Goal: Information Seeking & Learning: Find specific fact

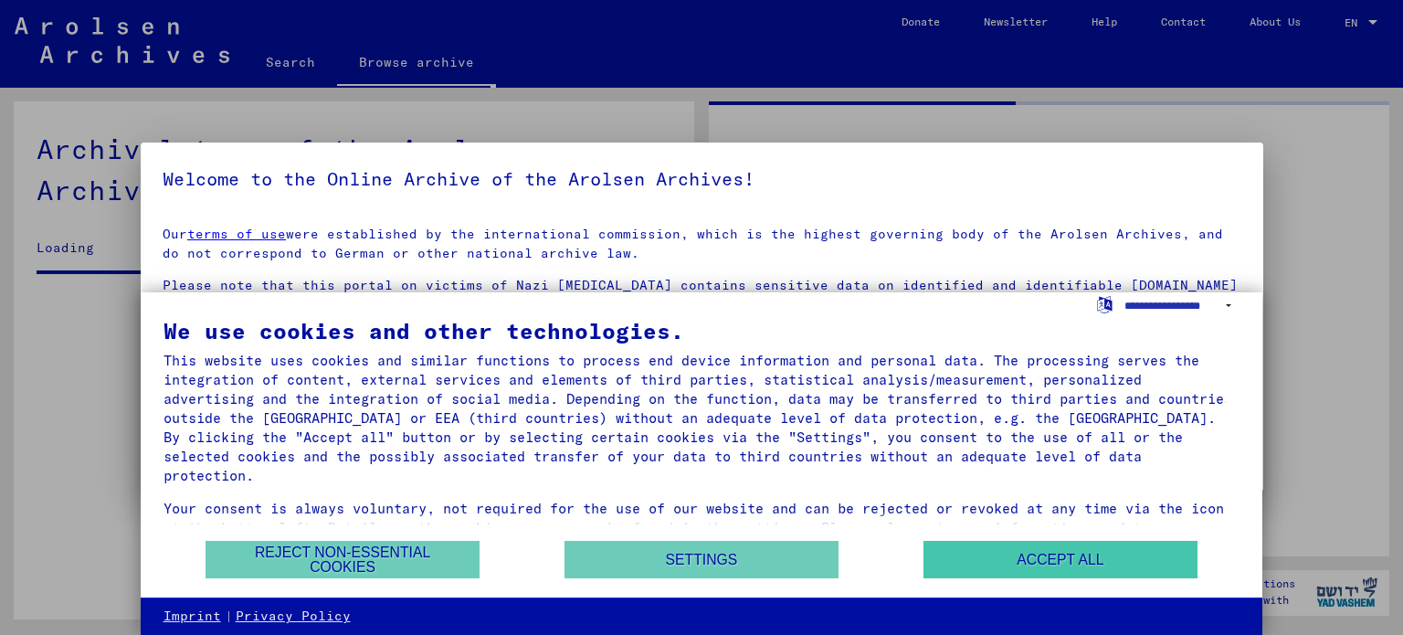
click at [1047, 560] on button "Accept all" at bounding box center [1060, 559] width 274 height 37
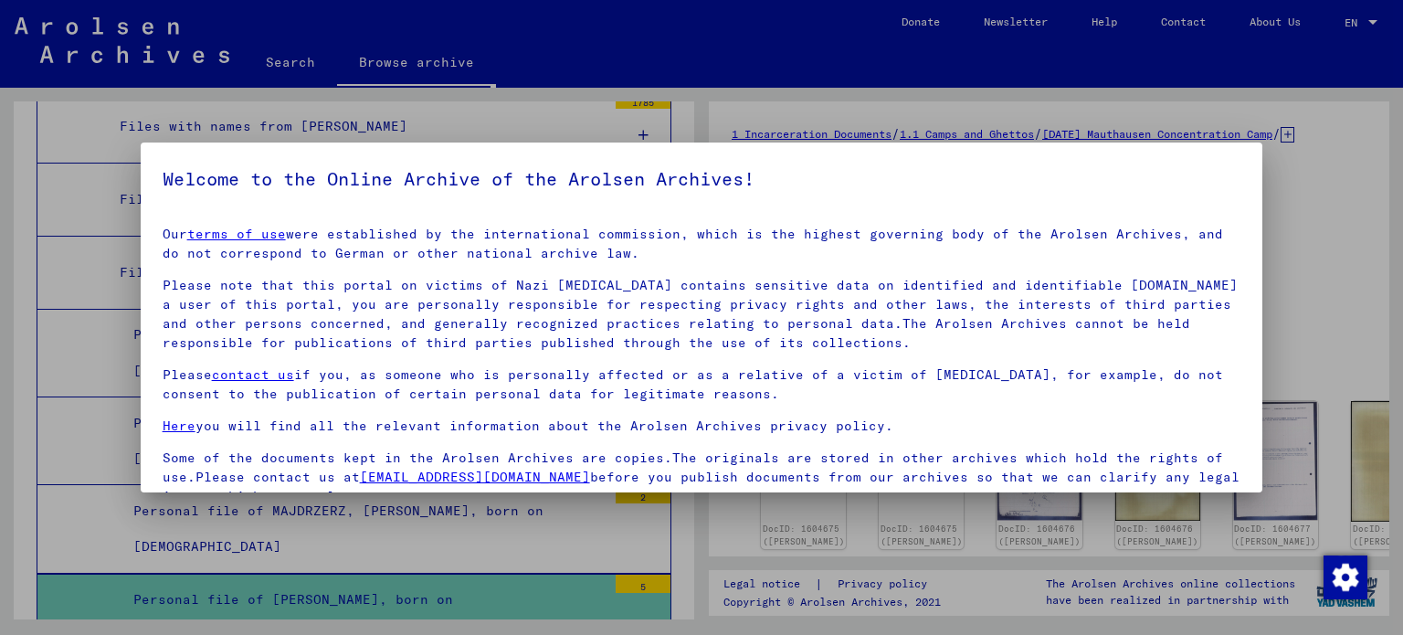
click at [1303, 202] on div at bounding box center [701, 317] width 1403 height 635
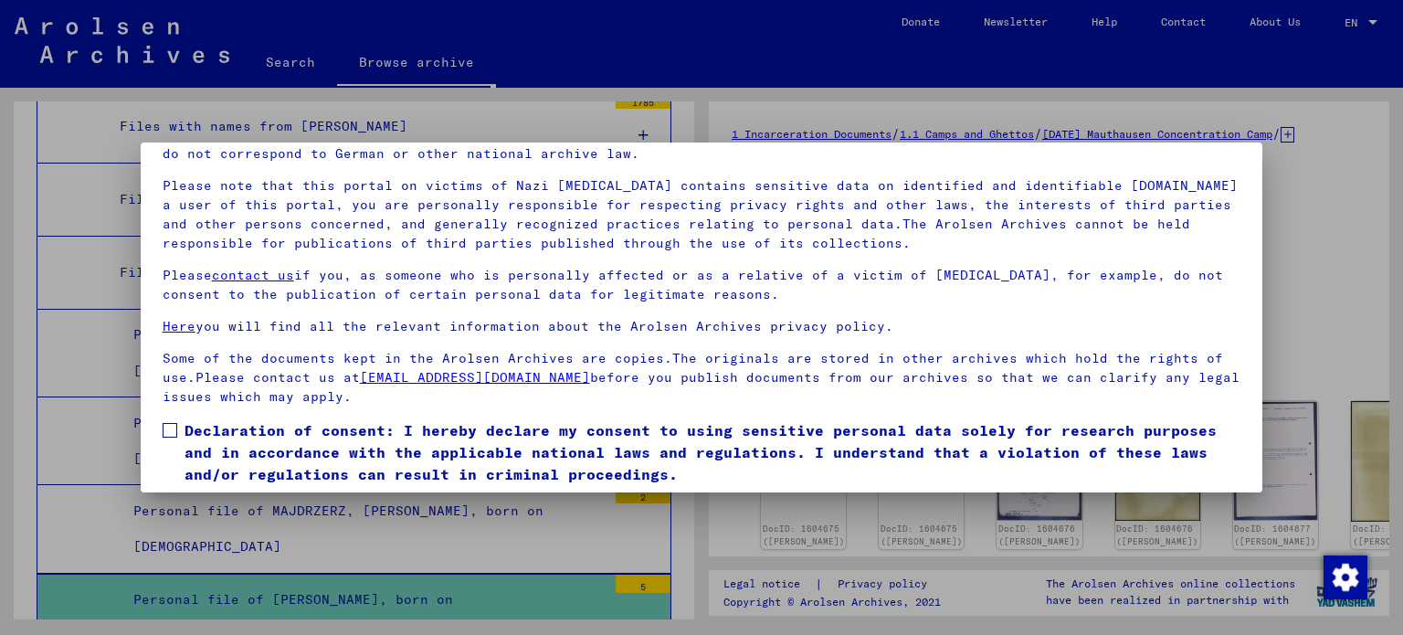
scroll to position [154, 0]
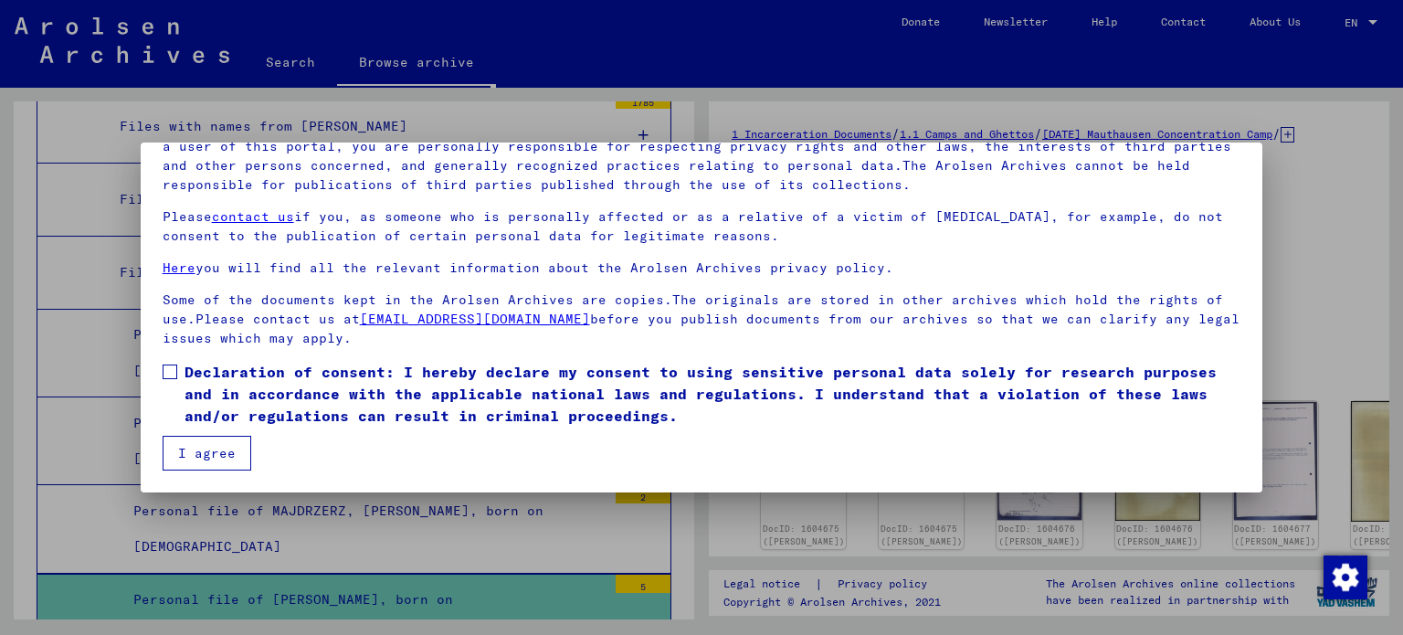
click at [217, 456] on button "I agree" at bounding box center [207, 453] width 89 height 35
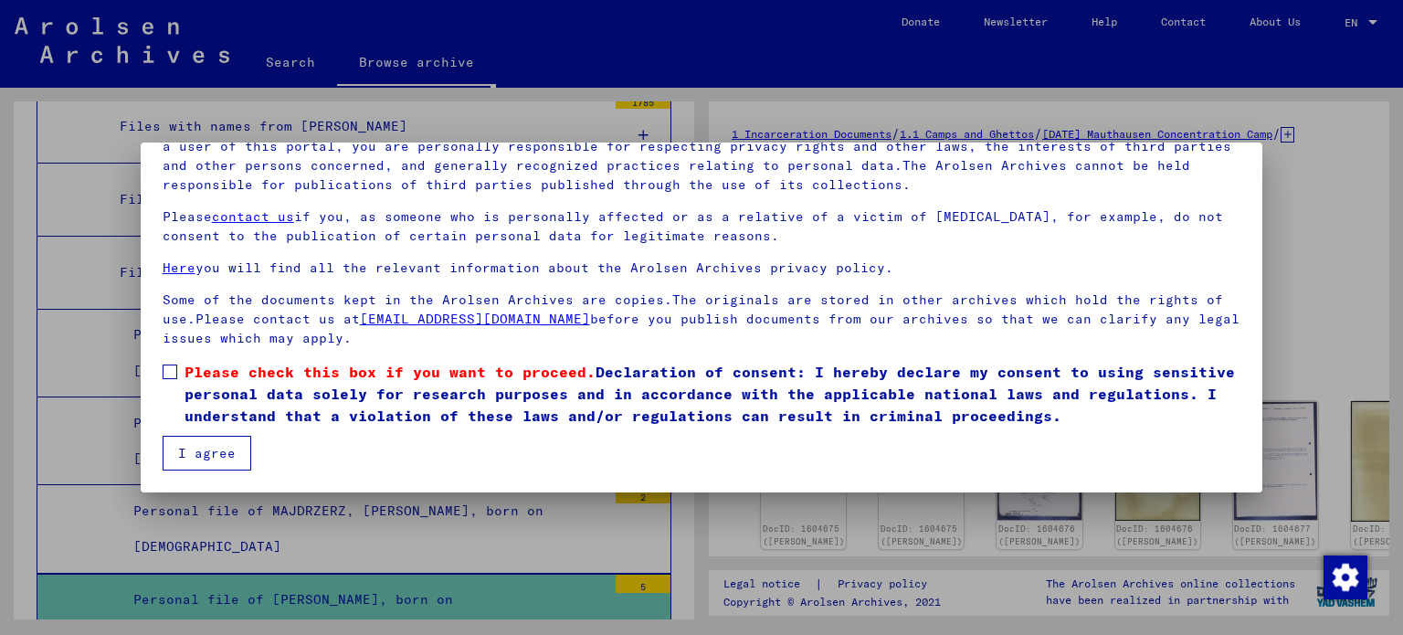
click at [172, 375] on span at bounding box center [170, 371] width 15 height 15
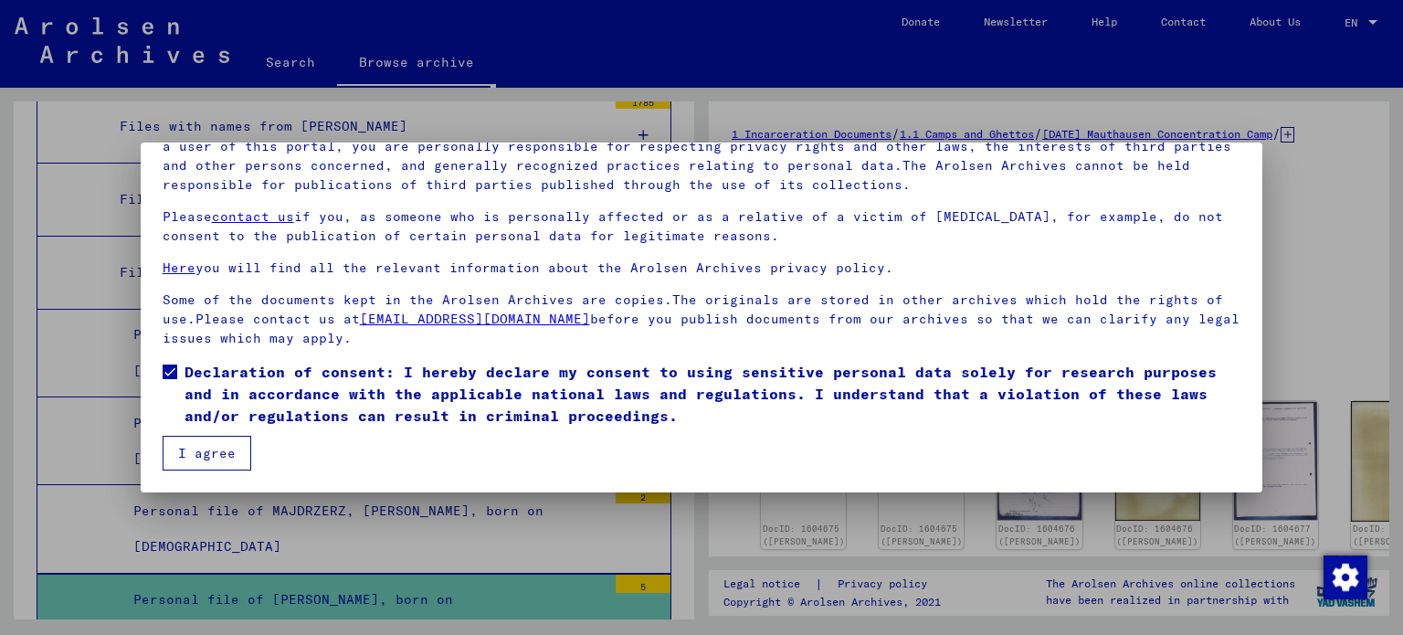
click at [190, 445] on button "I agree" at bounding box center [207, 453] width 89 height 35
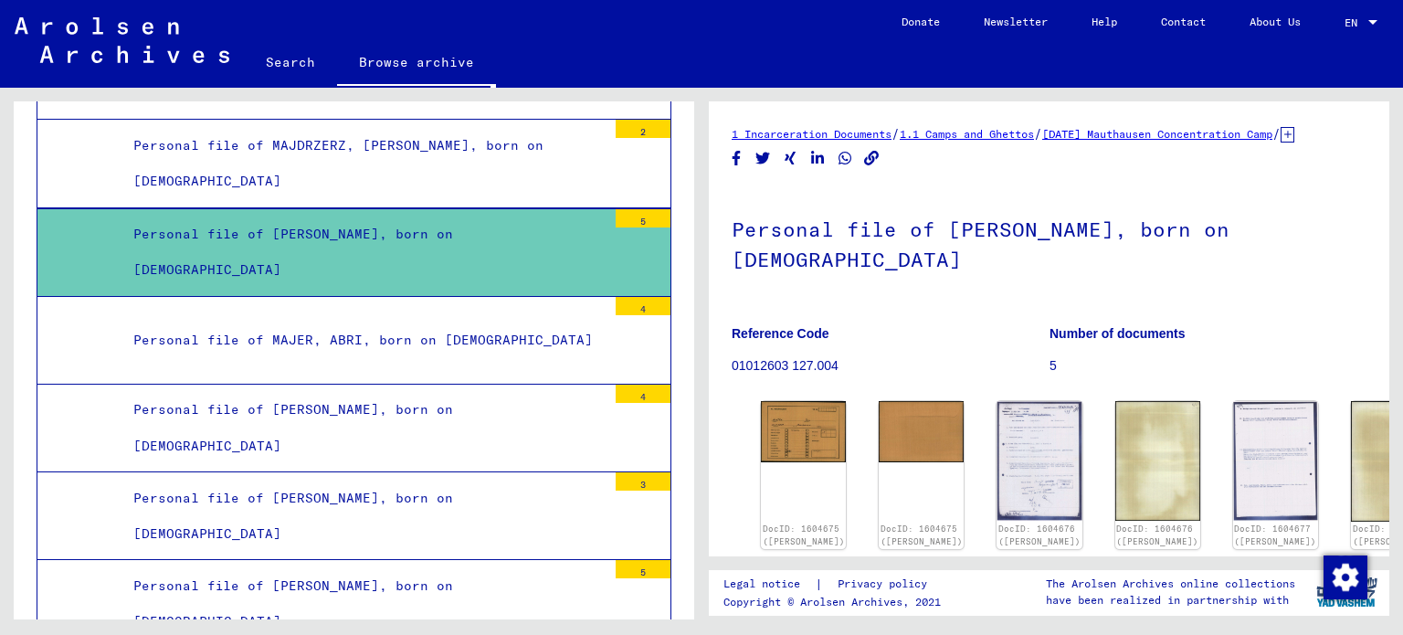
scroll to position [15194, 0]
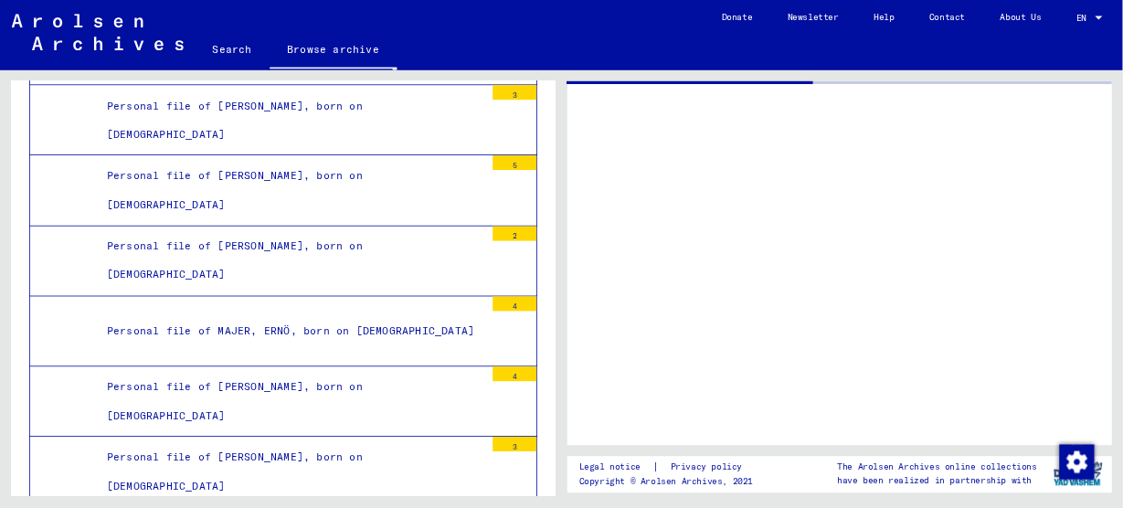
scroll to position [15467, 0]
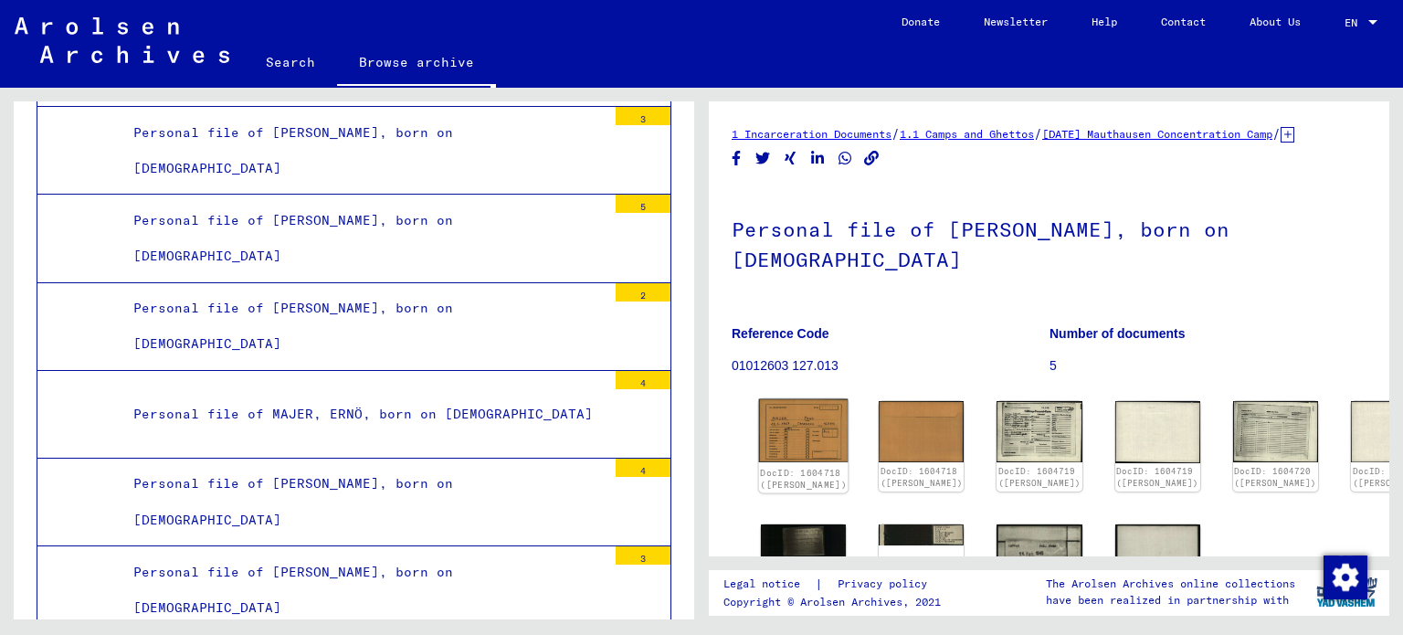
click at [801, 410] on img at bounding box center [804, 430] width 90 height 63
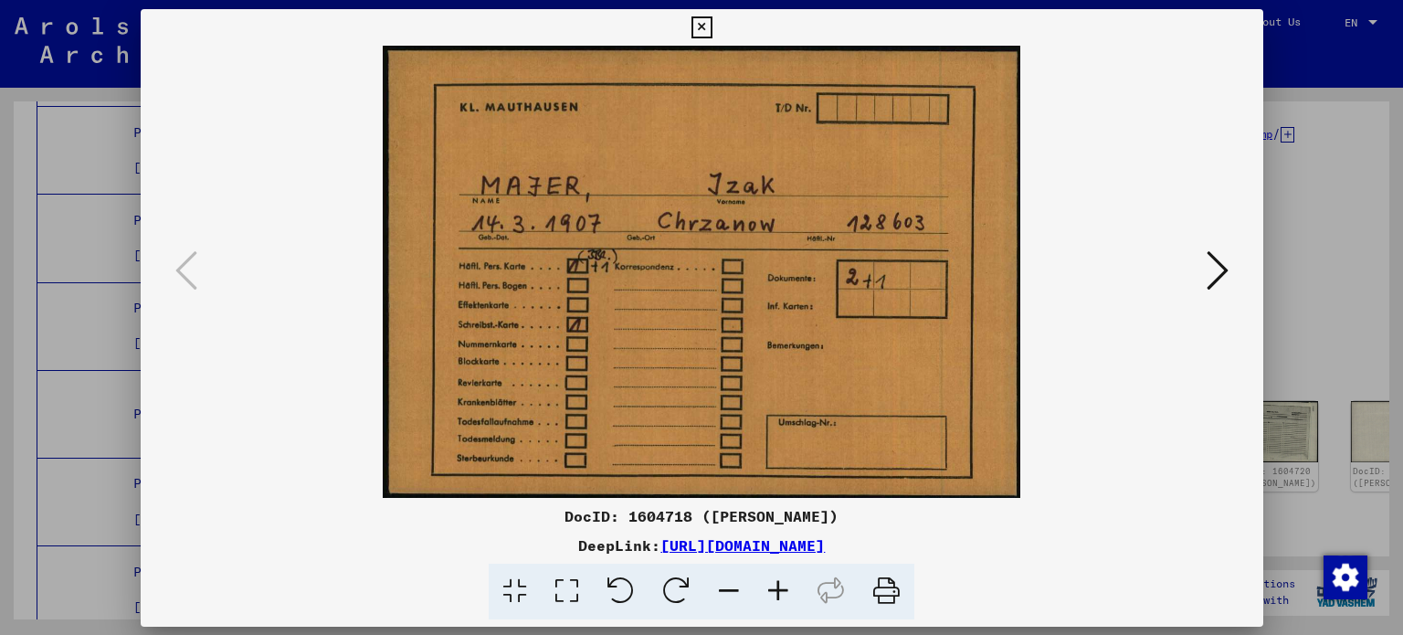
click at [801, 410] on img at bounding box center [702, 272] width 998 height 452
click at [1203, 273] on button at bounding box center [1216, 272] width 33 height 52
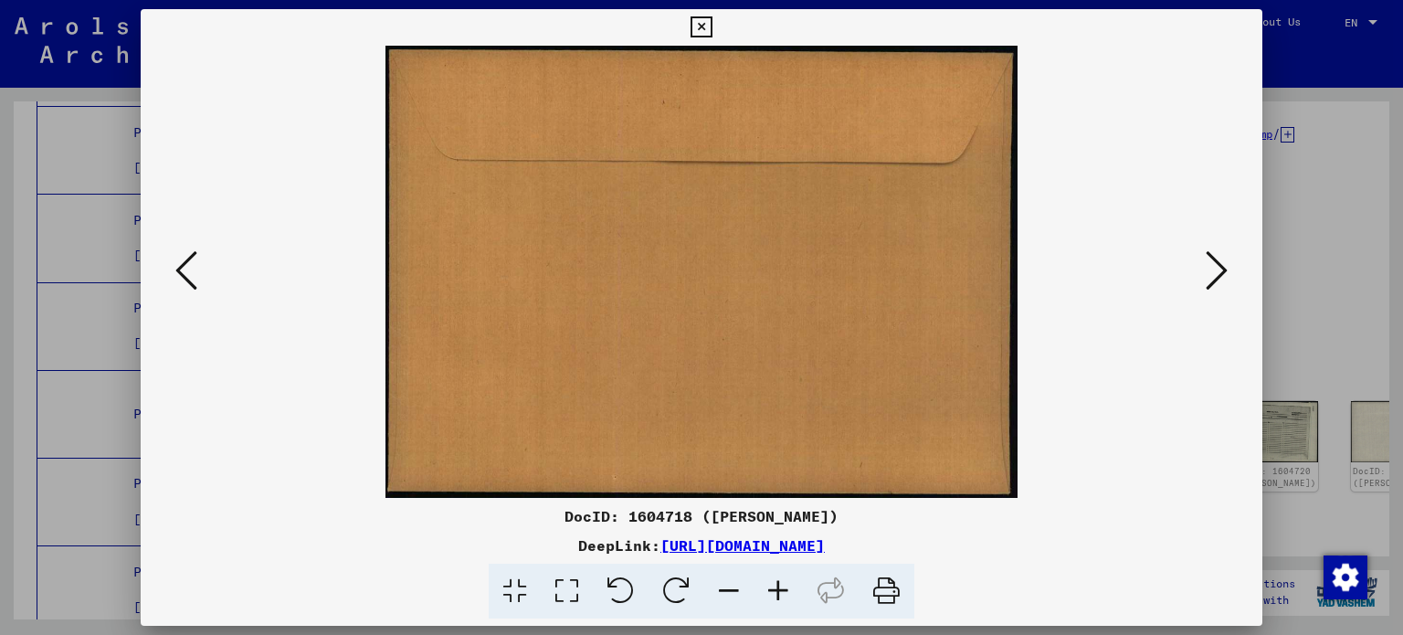
click at [1203, 273] on button at bounding box center [1216, 272] width 33 height 52
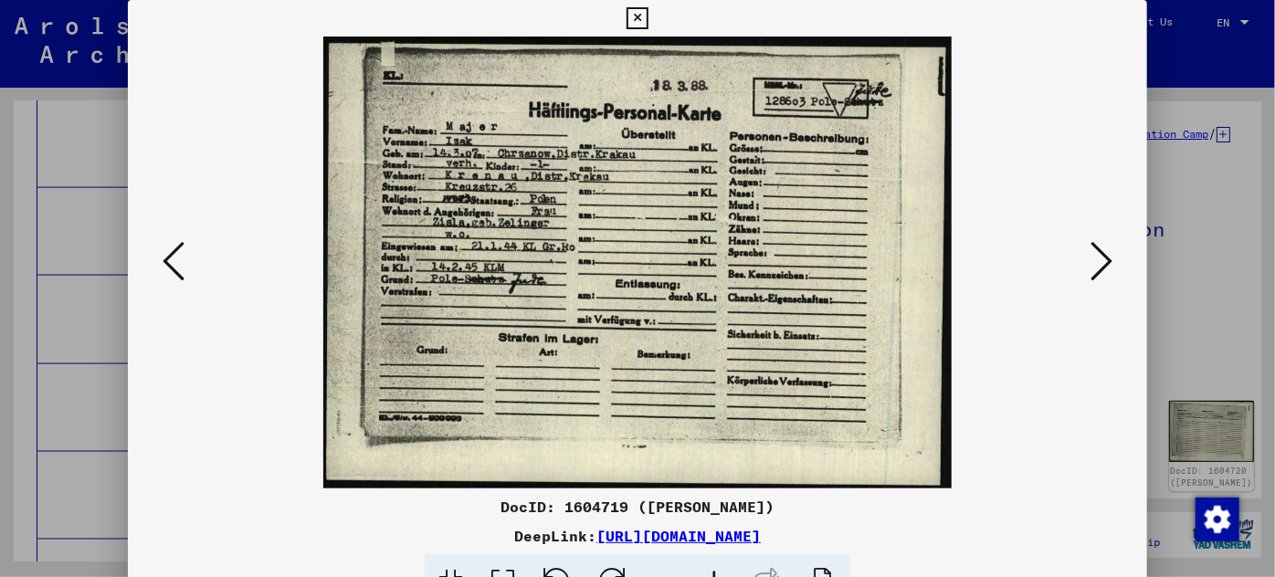
click at [1103, 250] on icon at bounding box center [1102, 261] width 22 height 44
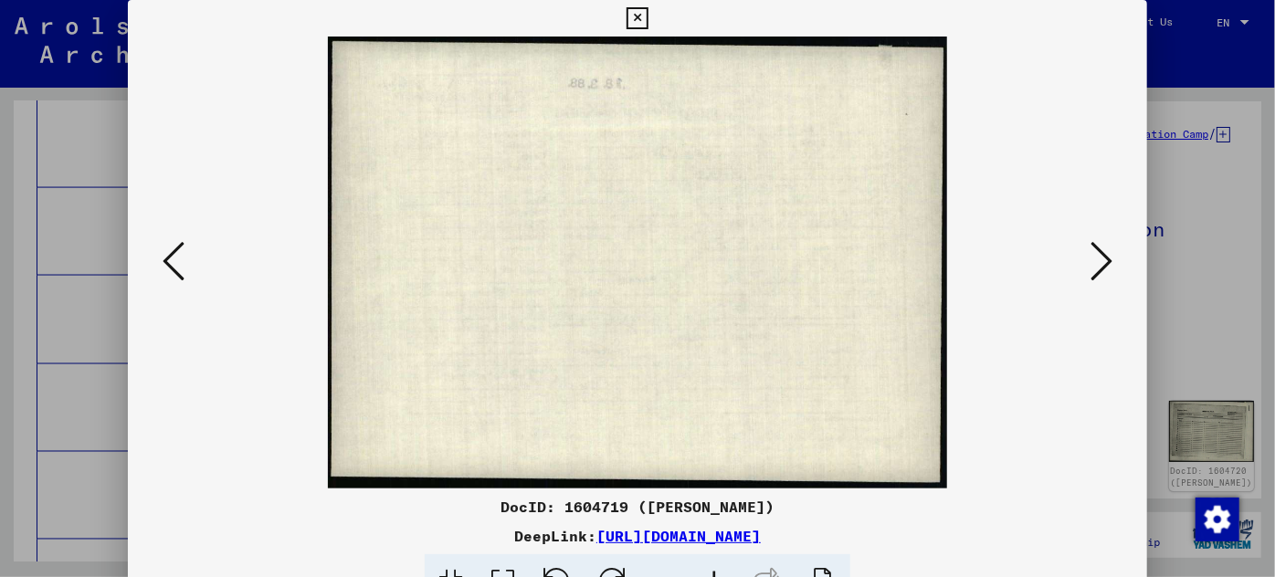
click at [1103, 250] on icon at bounding box center [1102, 261] width 22 height 44
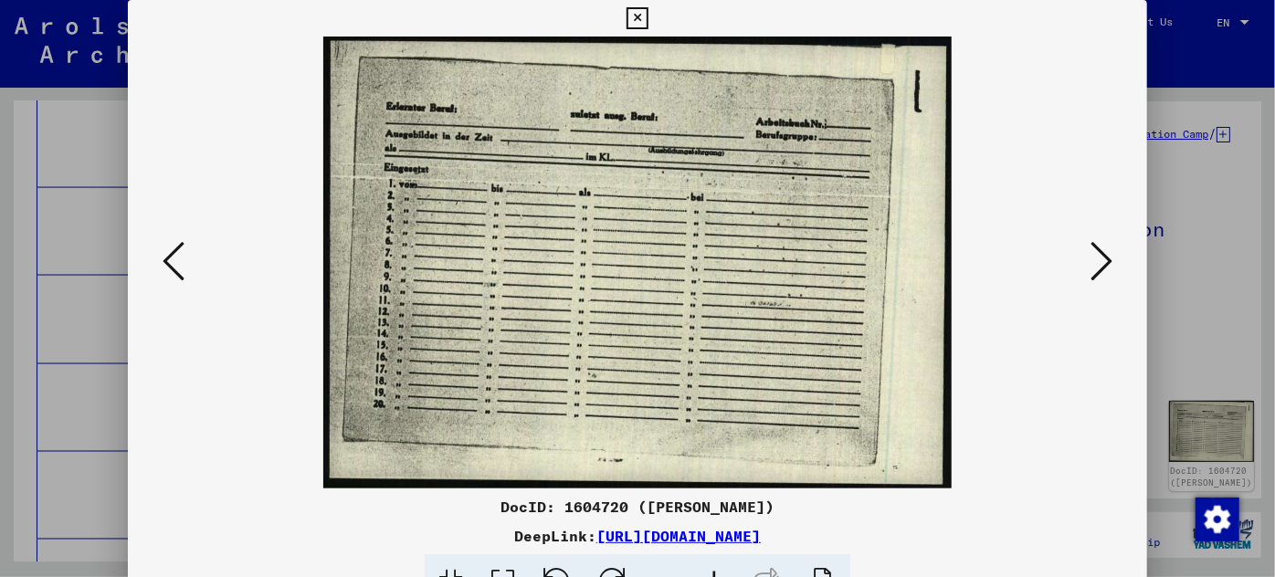
click at [1103, 250] on icon at bounding box center [1102, 261] width 22 height 44
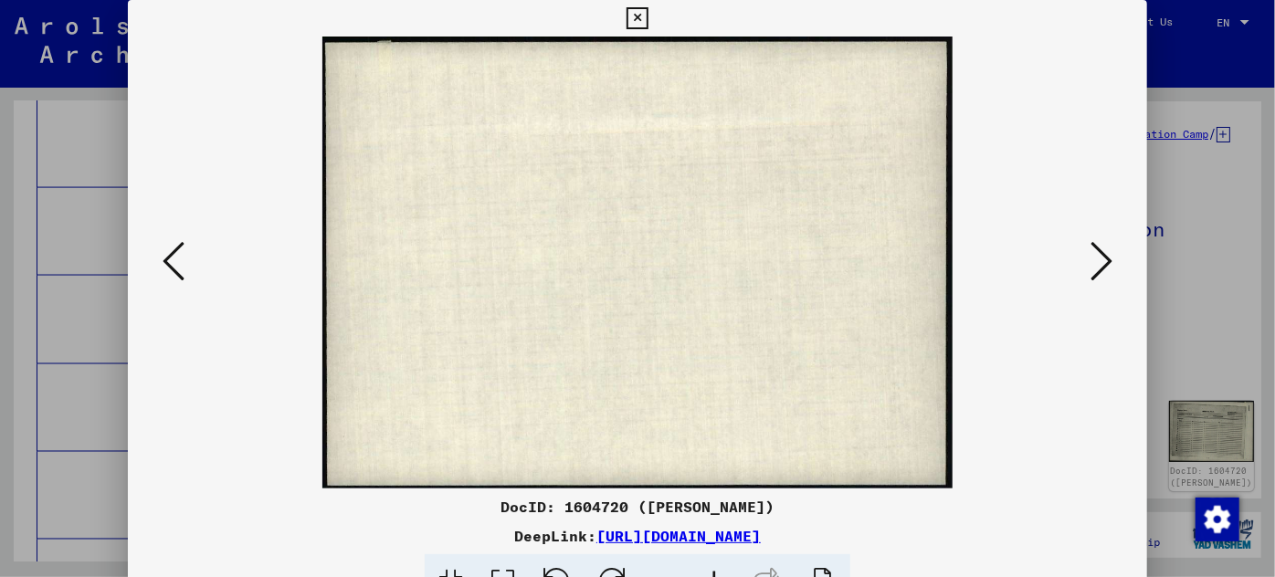
click at [1103, 250] on icon at bounding box center [1102, 261] width 22 height 44
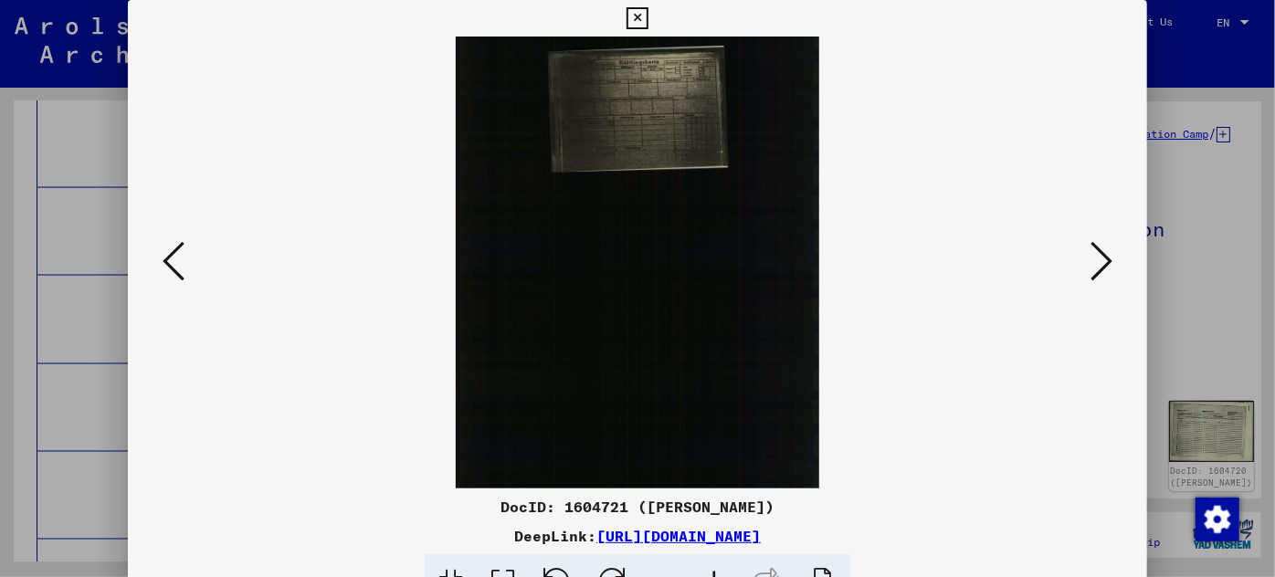
click at [1145, 249] on div at bounding box center [638, 263] width 1020 height 452
click at [1098, 255] on icon at bounding box center [1102, 261] width 22 height 44
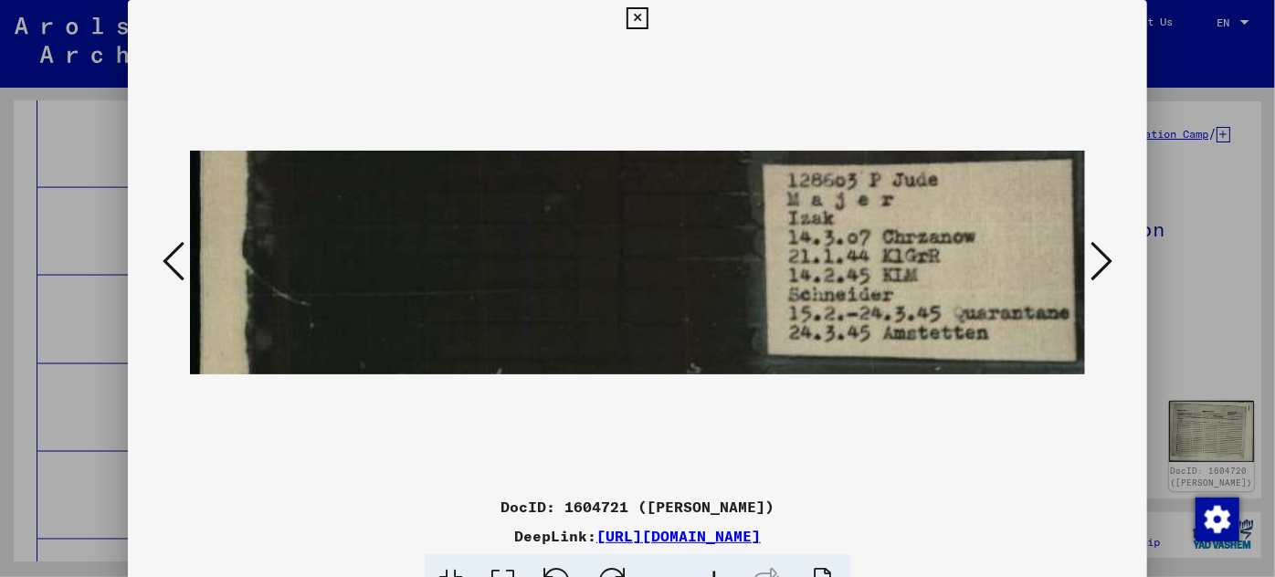
click at [1098, 255] on icon at bounding box center [1102, 261] width 22 height 44
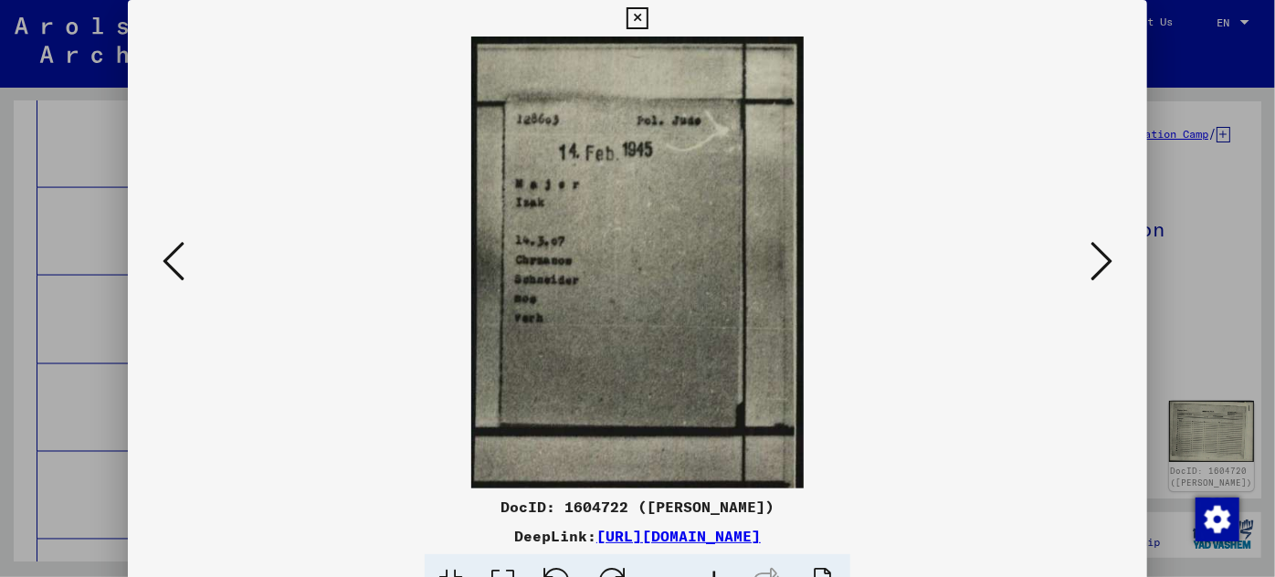
click at [1098, 255] on icon at bounding box center [1102, 261] width 22 height 44
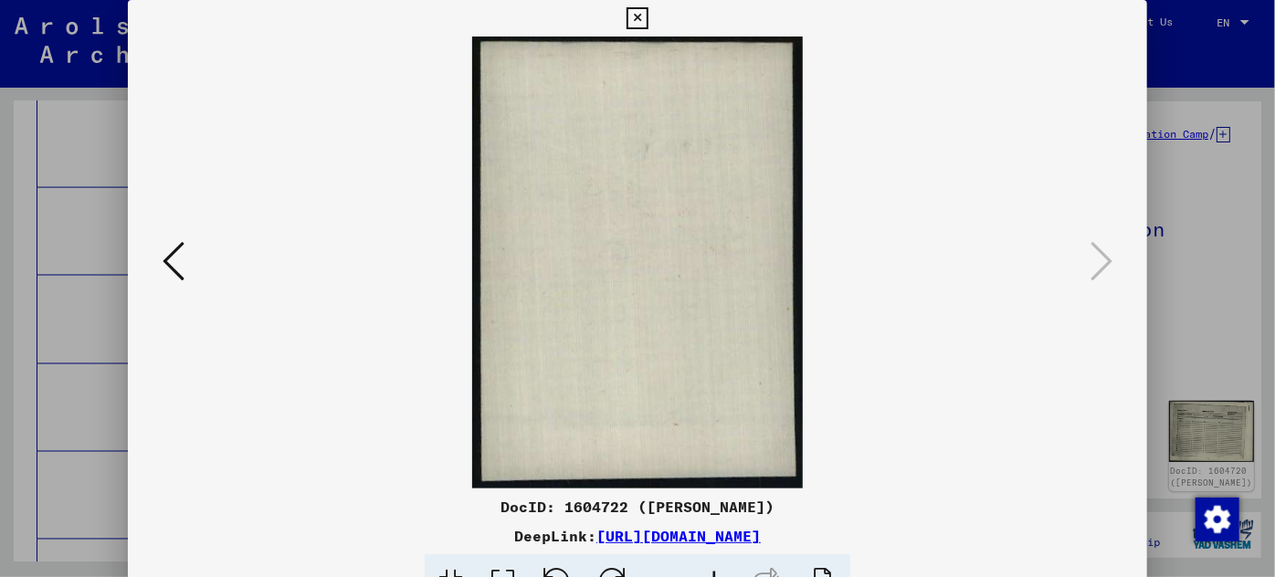
click at [1124, 309] on div at bounding box center [638, 263] width 1020 height 452
click at [1158, 304] on div at bounding box center [637, 288] width 1275 height 577
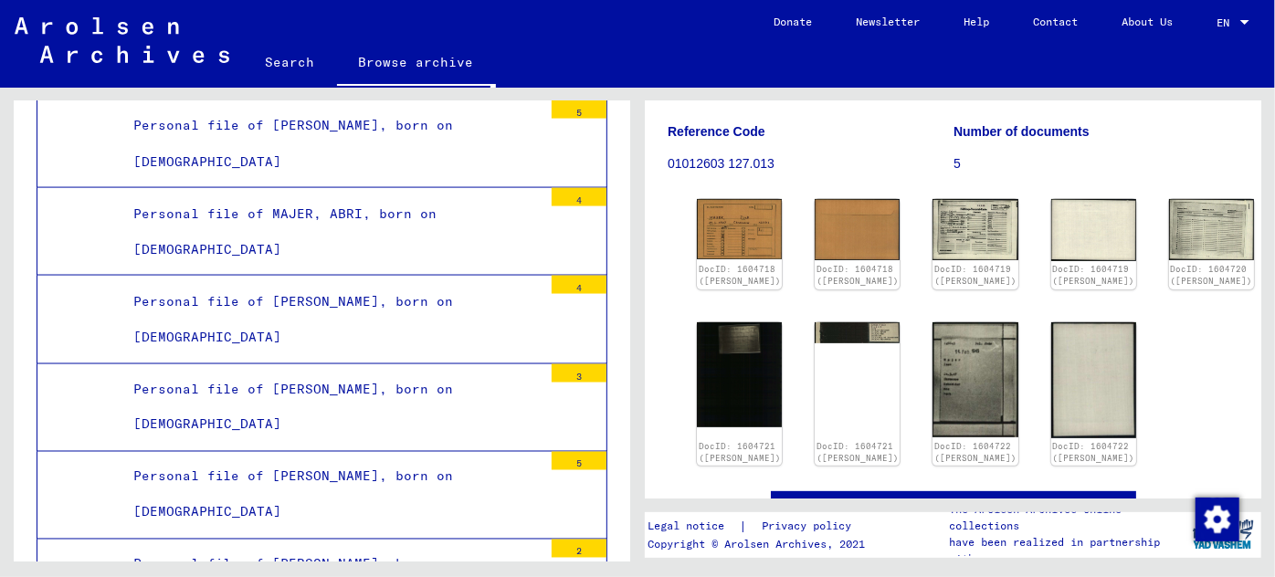
scroll to position [0, 0]
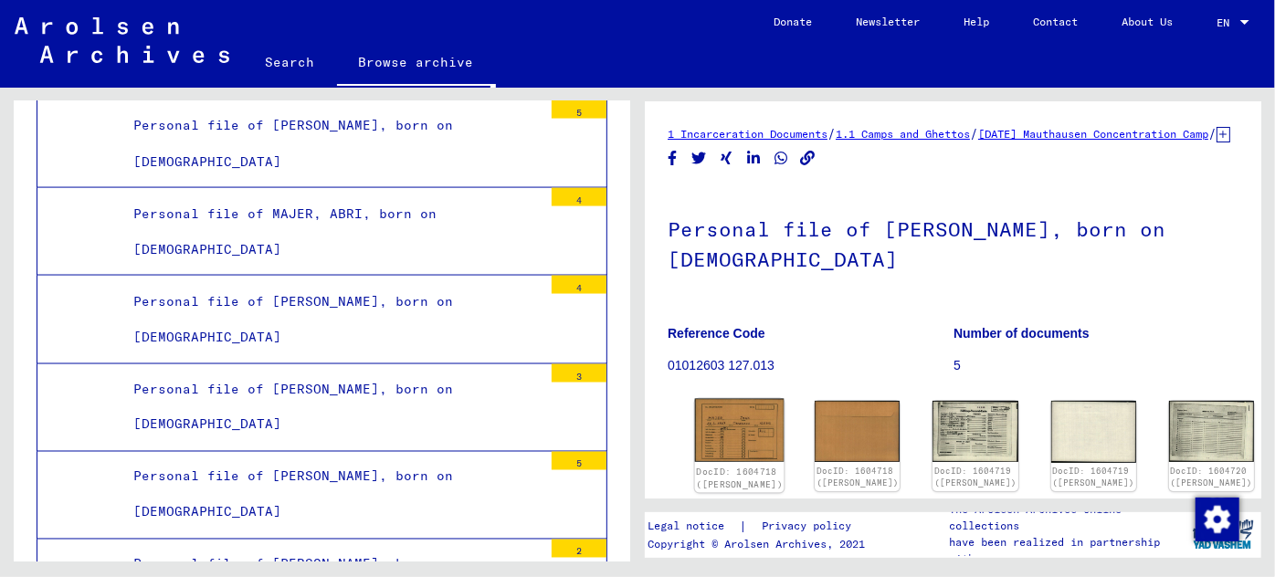
click at [713, 443] on img at bounding box center [740, 430] width 90 height 63
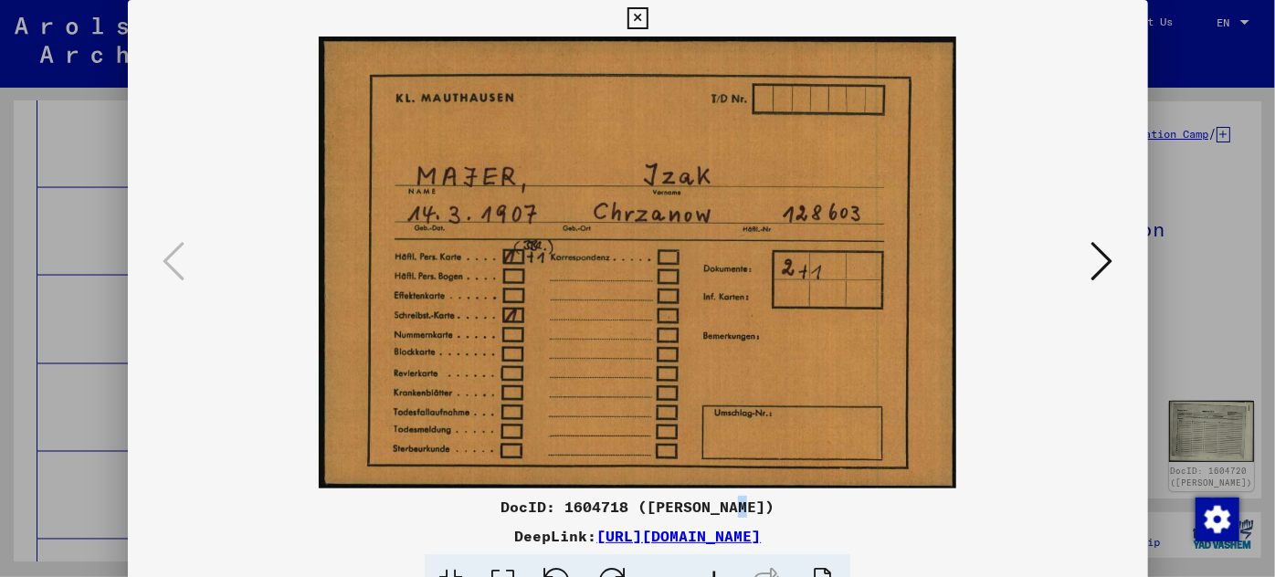
click at [713, 443] on div "DocID: 1604718 ([PERSON_NAME]) DeepLink: [URL][DOMAIN_NAME]" at bounding box center [638, 305] width 1020 height 610
click at [1208, 391] on div at bounding box center [637, 288] width 1275 height 577
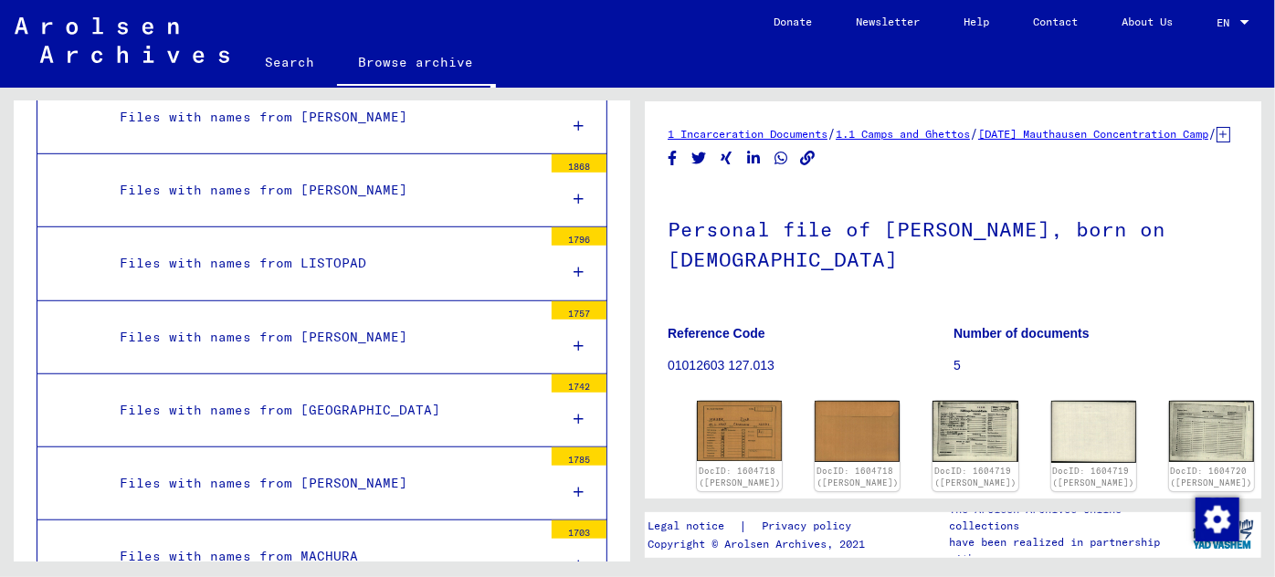
scroll to position [14222, 0]
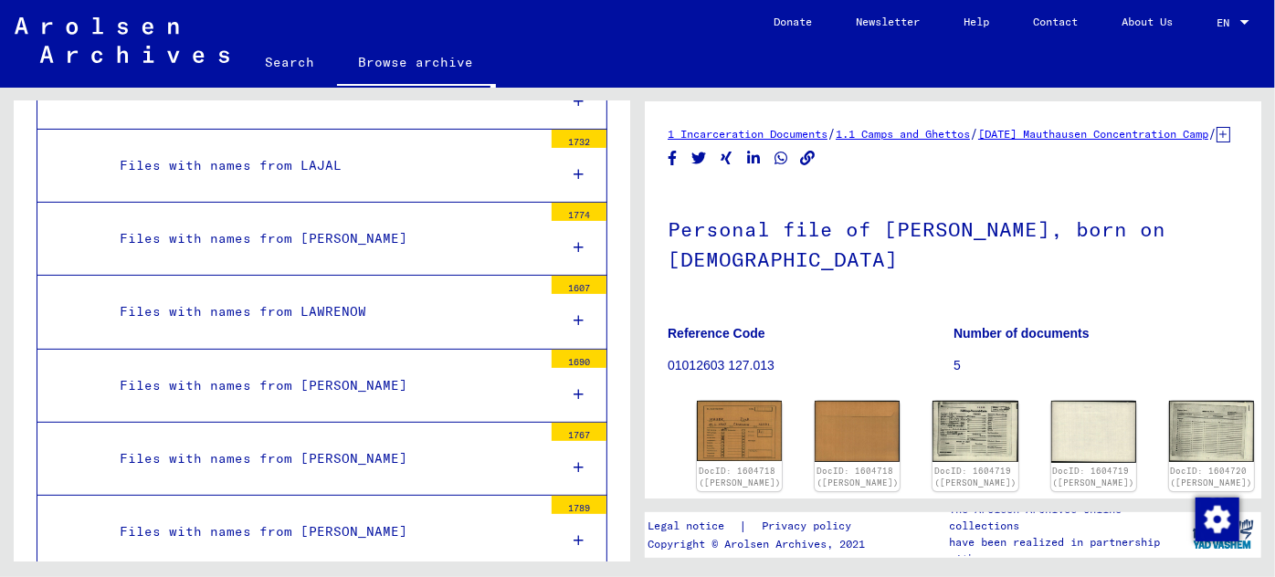
click at [299, 63] on link "Search" at bounding box center [290, 62] width 93 height 44
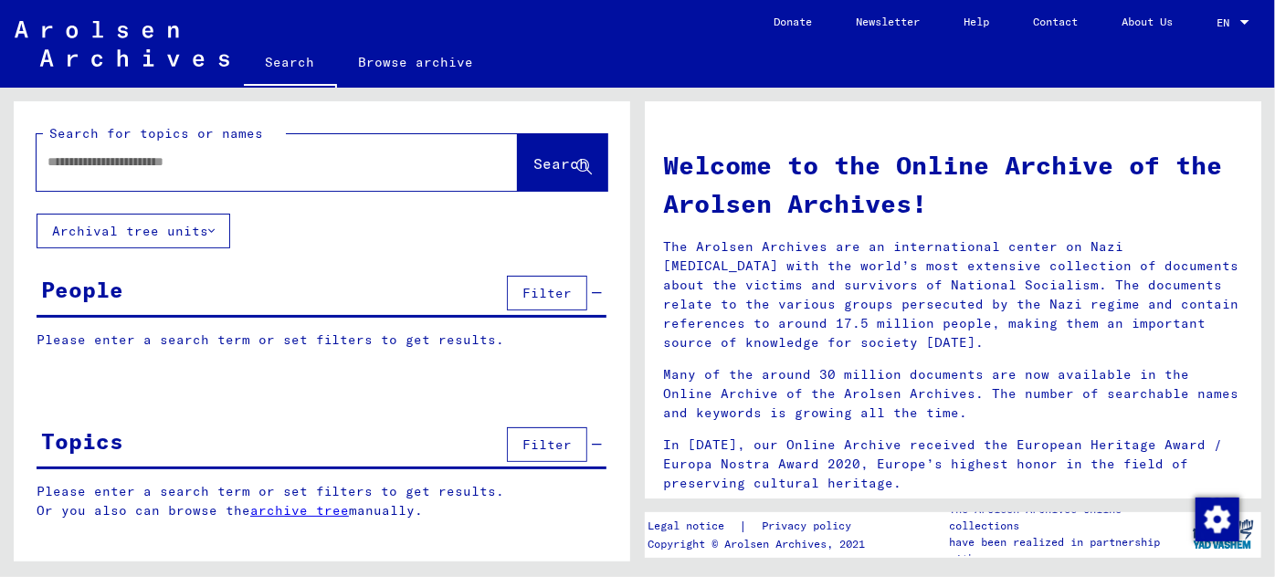
click at [178, 158] on input "text" at bounding box center [255, 162] width 416 height 19
type input "*"
type input "********"
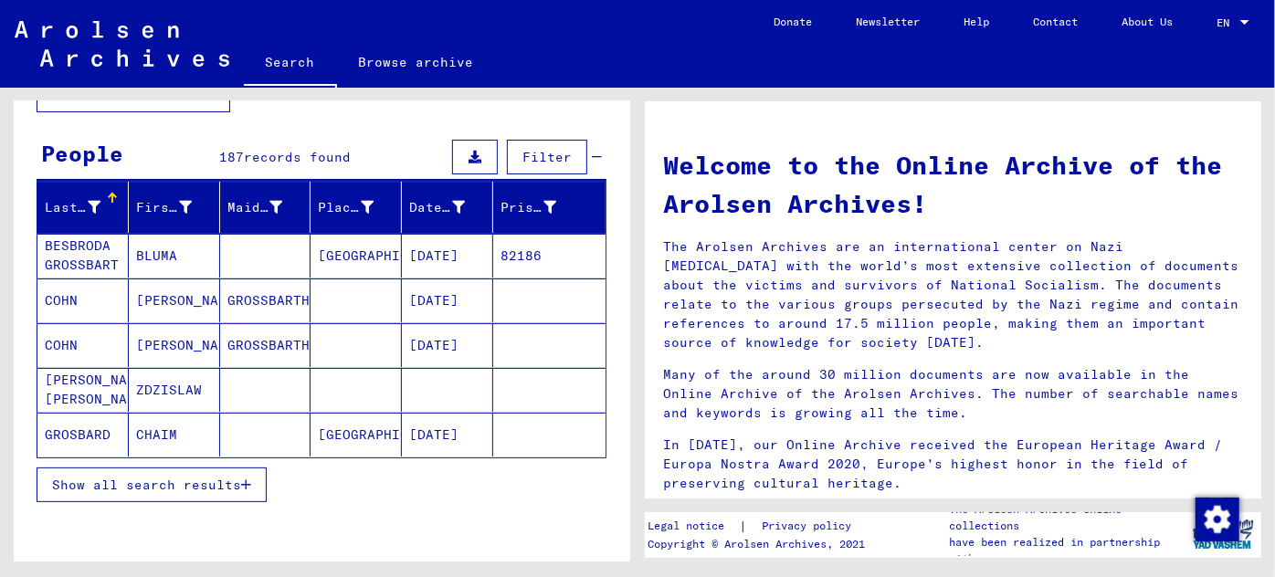
scroll to position [165, 0]
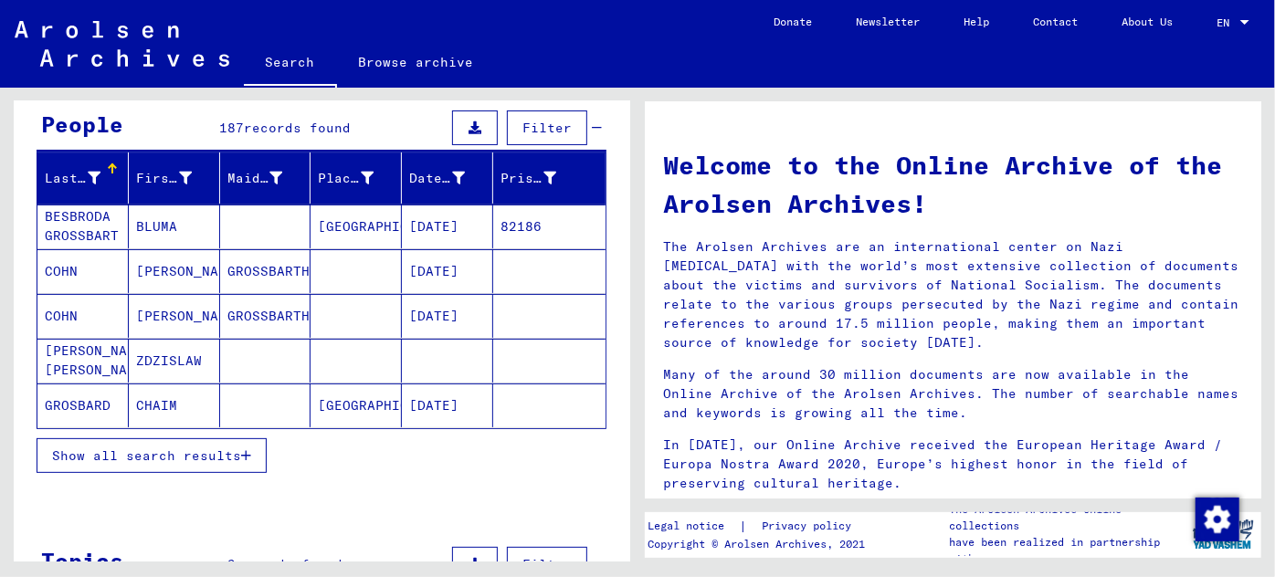
click at [94, 406] on mat-cell "GROSBARD" at bounding box center [82, 406] width 91 height 44
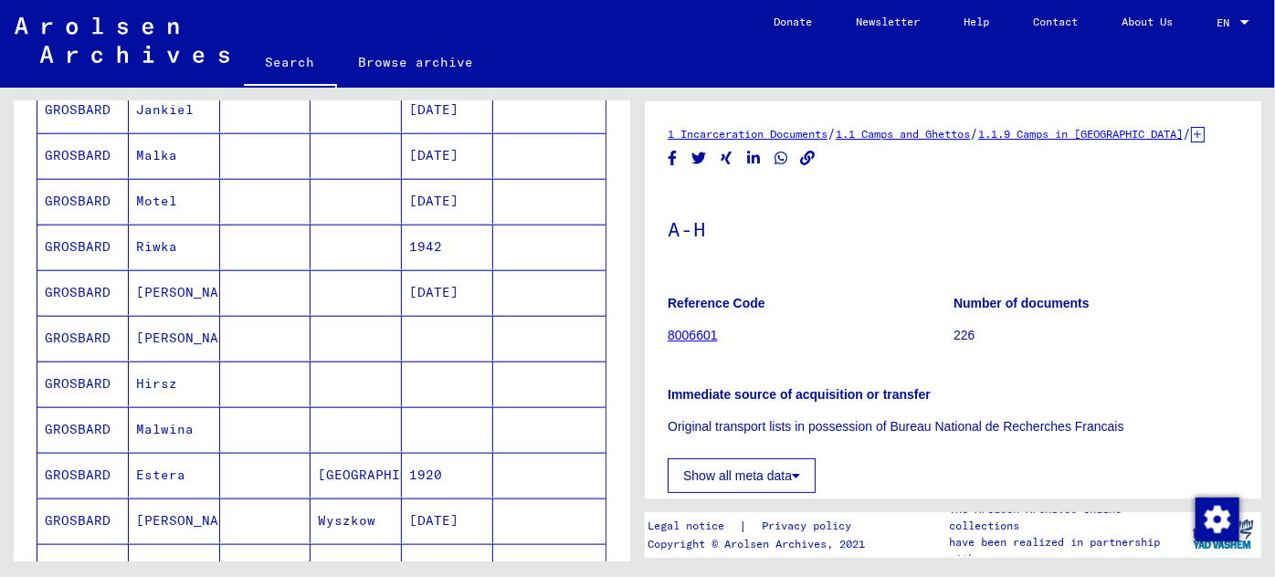
scroll to position [913, 0]
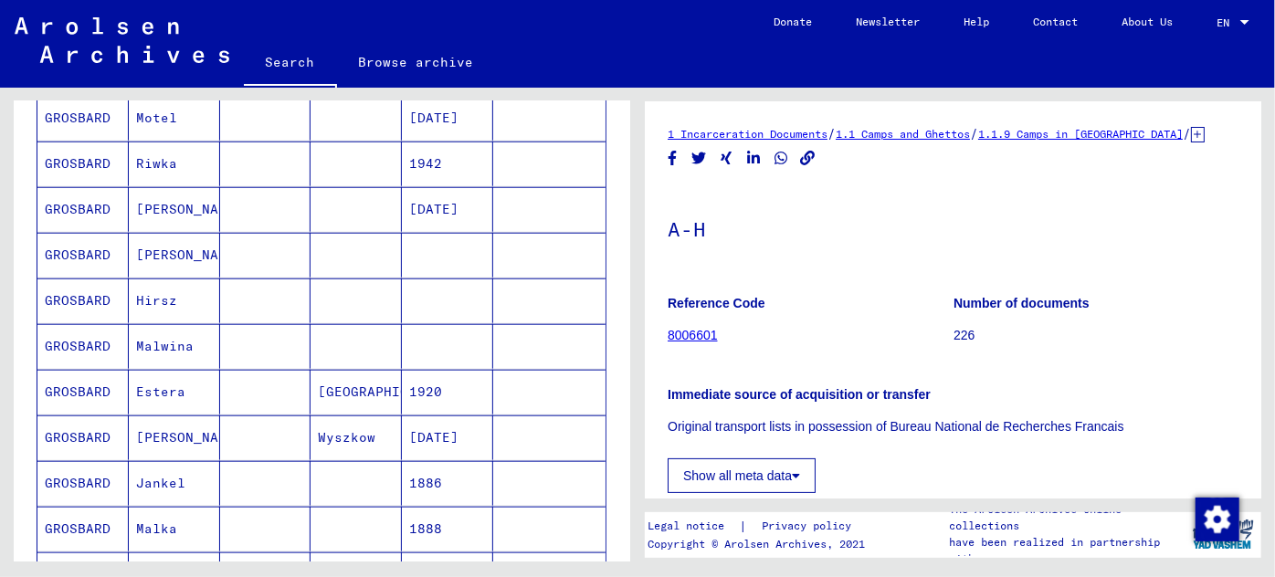
click at [153, 420] on mat-cell "[PERSON_NAME]" at bounding box center [174, 438] width 91 height 45
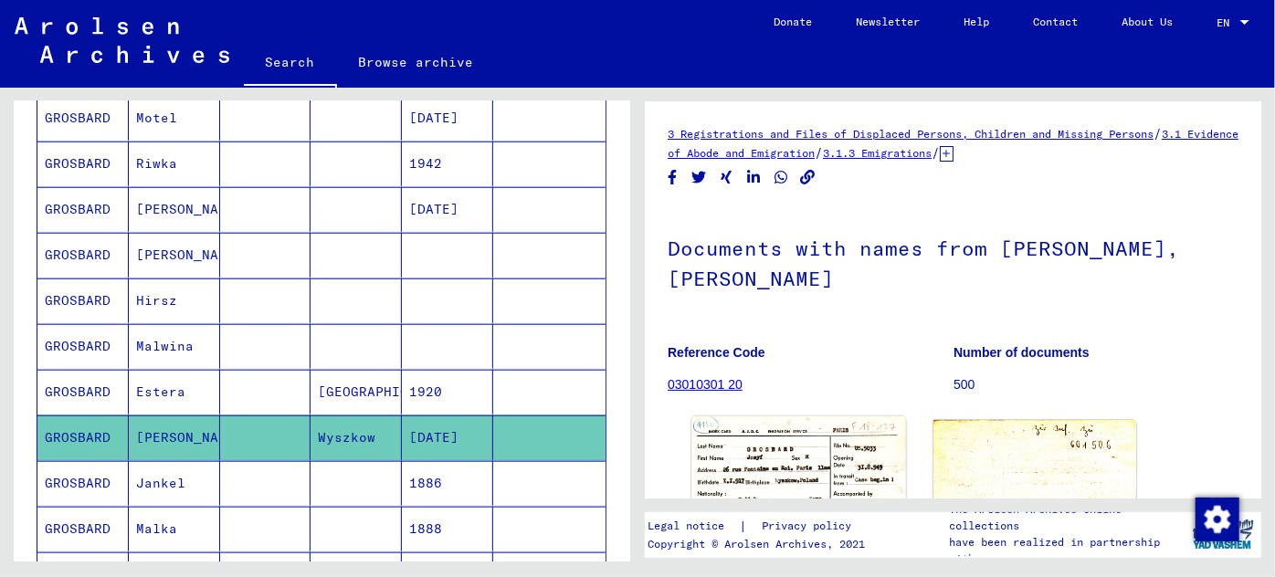
click at [790, 459] on img at bounding box center [798, 489] width 214 height 145
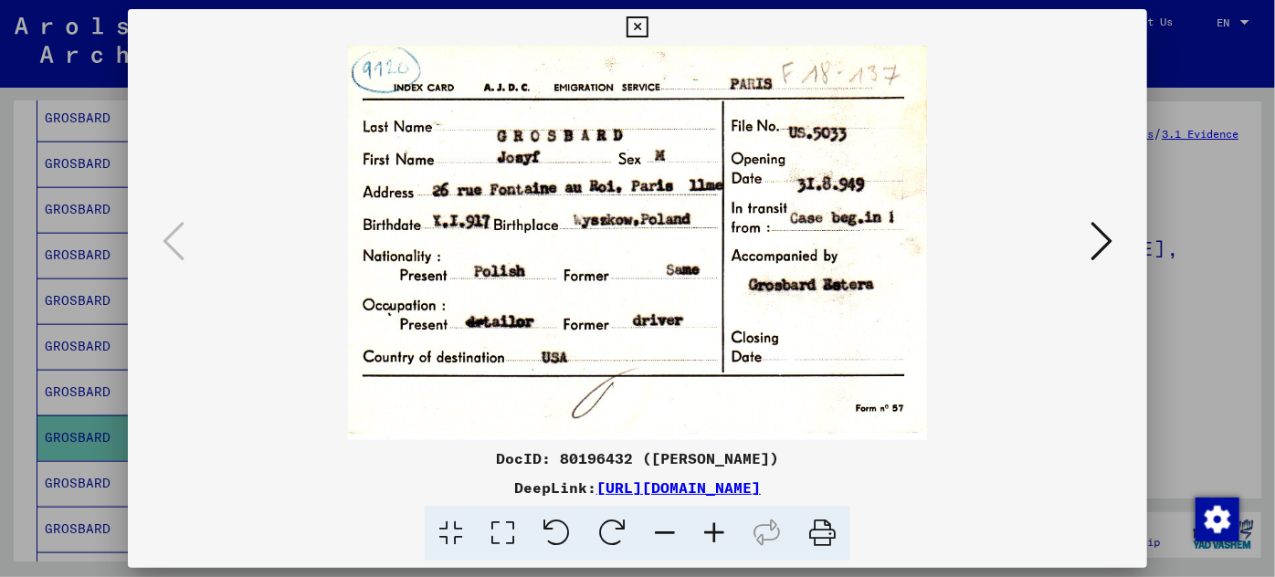
click at [1111, 237] on icon at bounding box center [1102, 241] width 22 height 44
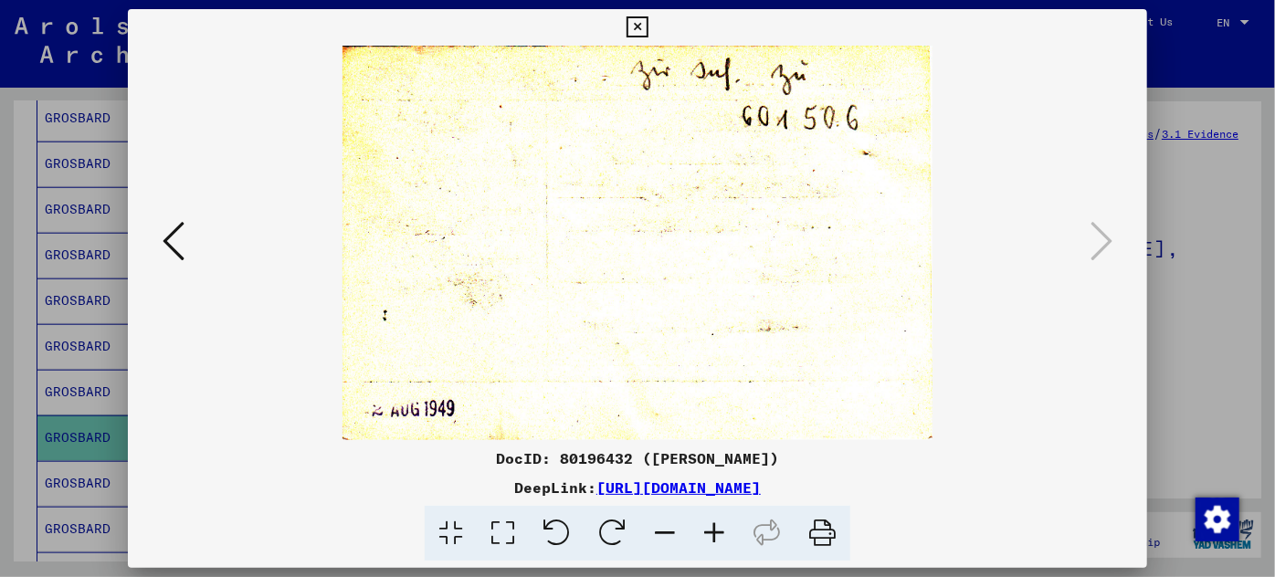
click at [173, 255] on icon at bounding box center [174, 241] width 22 height 44
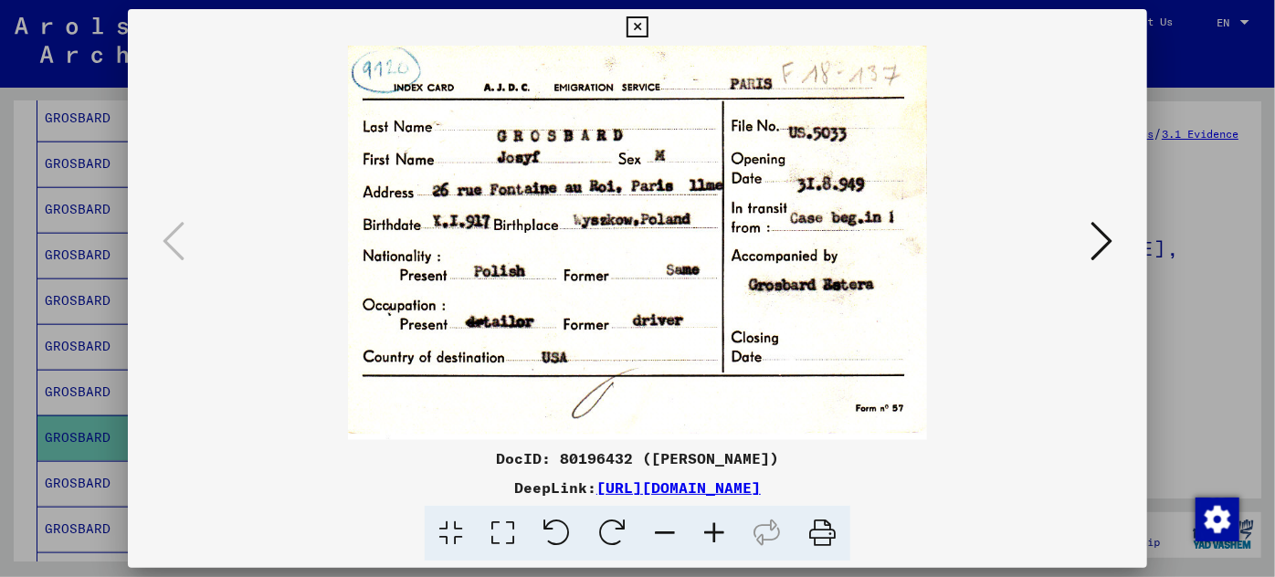
click at [1226, 375] on div at bounding box center [637, 288] width 1275 height 577
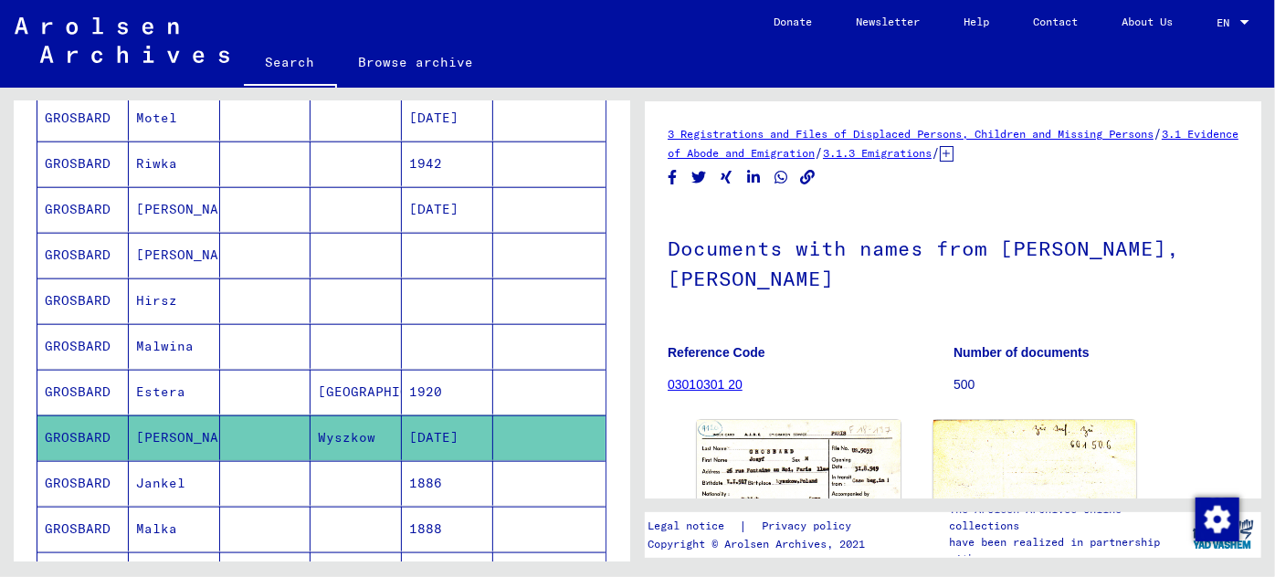
click at [176, 479] on mat-cell "Jankel" at bounding box center [174, 483] width 91 height 45
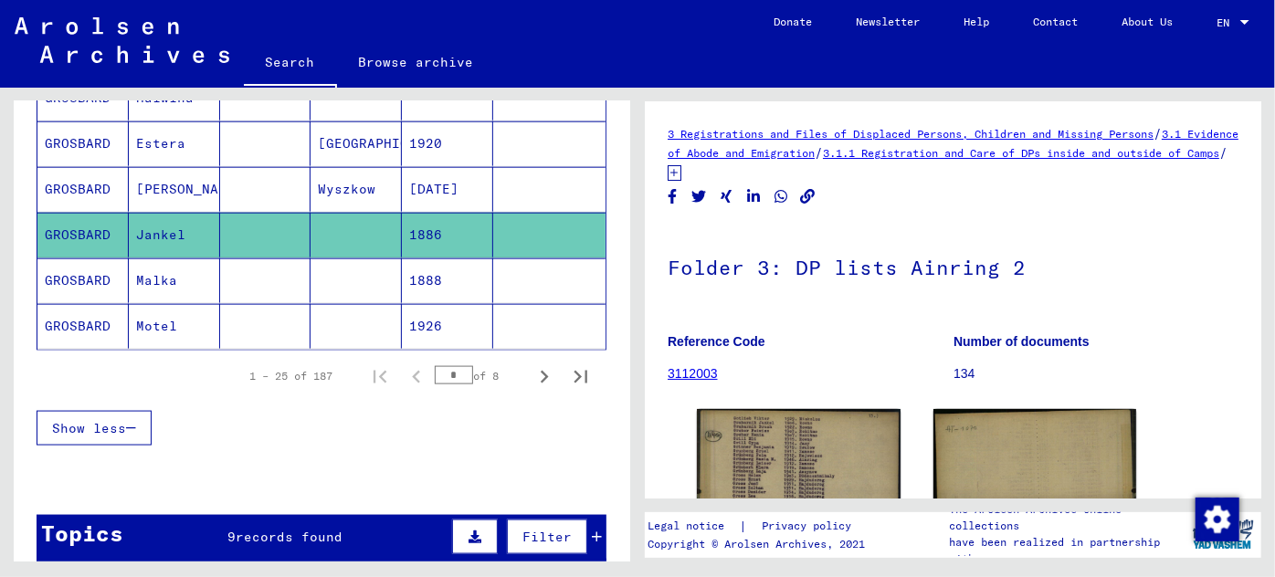
scroll to position [1162, 0]
click at [532, 364] on icon "Next page" at bounding box center [545, 377] width 26 height 26
type input "*"
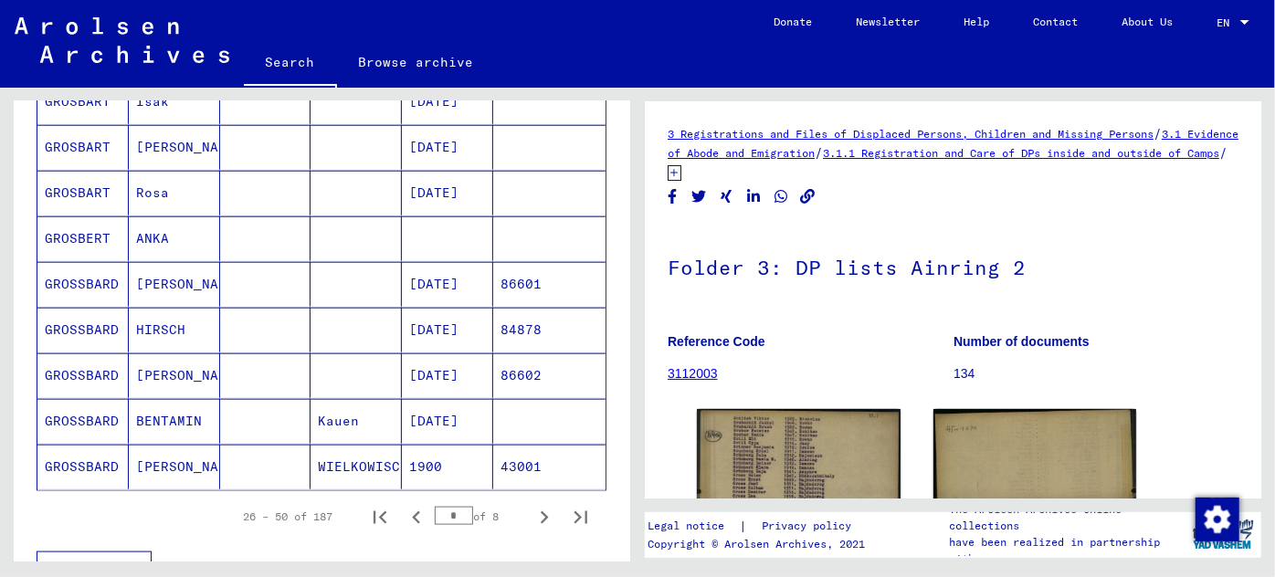
scroll to position [996, 0]
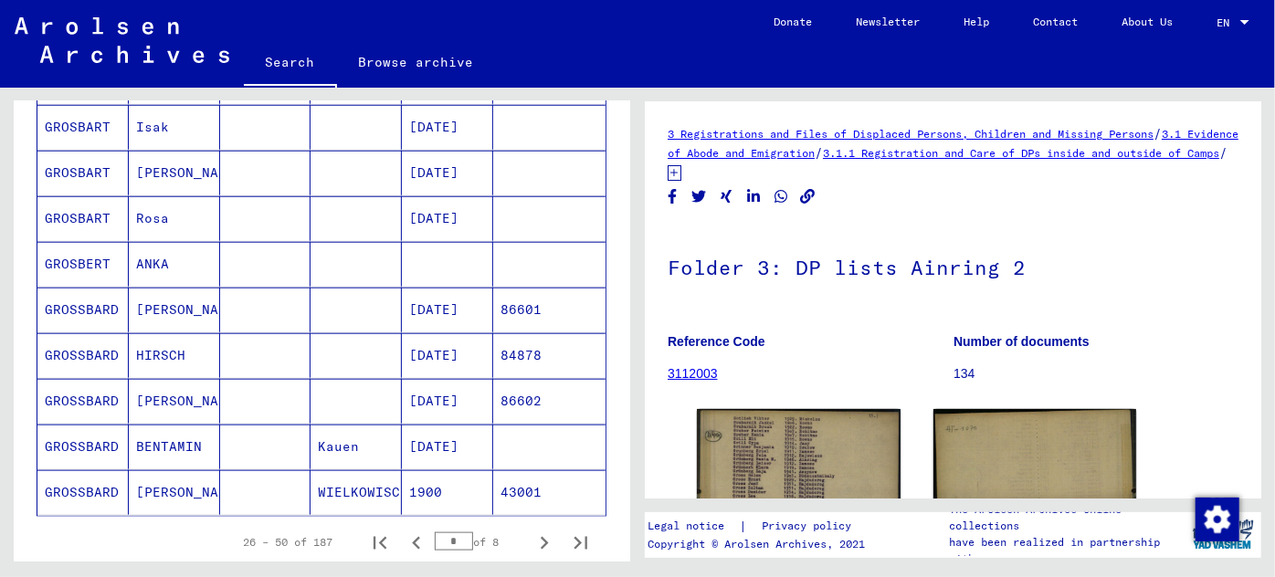
click at [202, 390] on mat-cell "[PERSON_NAME]" at bounding box center [174, 401] width 91 height 45
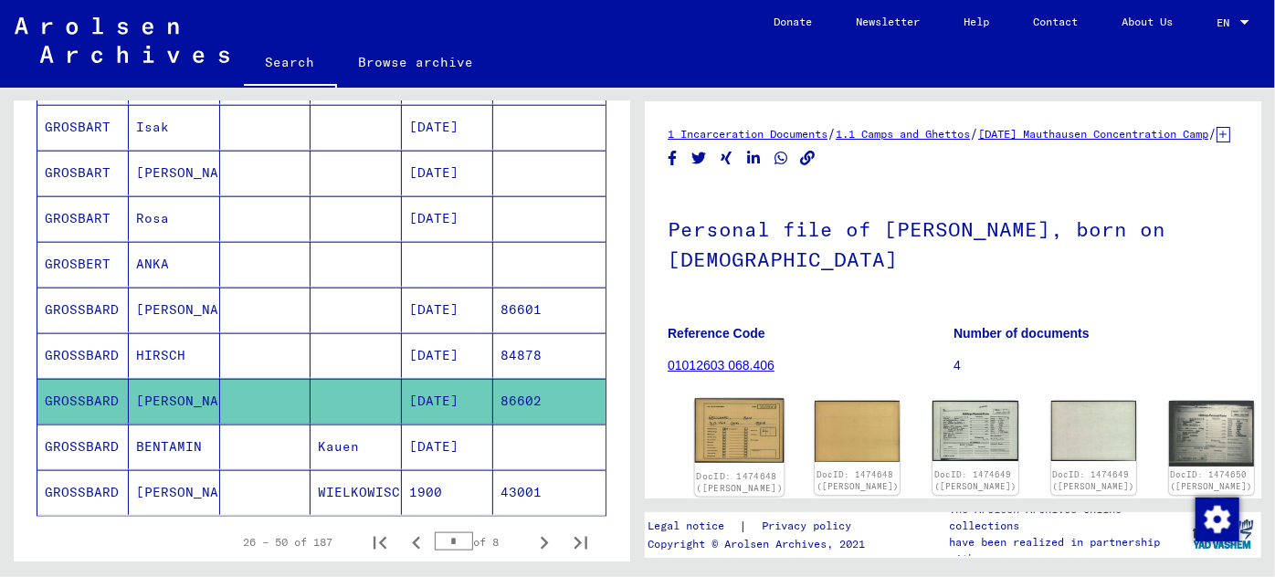
click at [710, 433] on img at bounding box center [740, 431] width 90 height 64
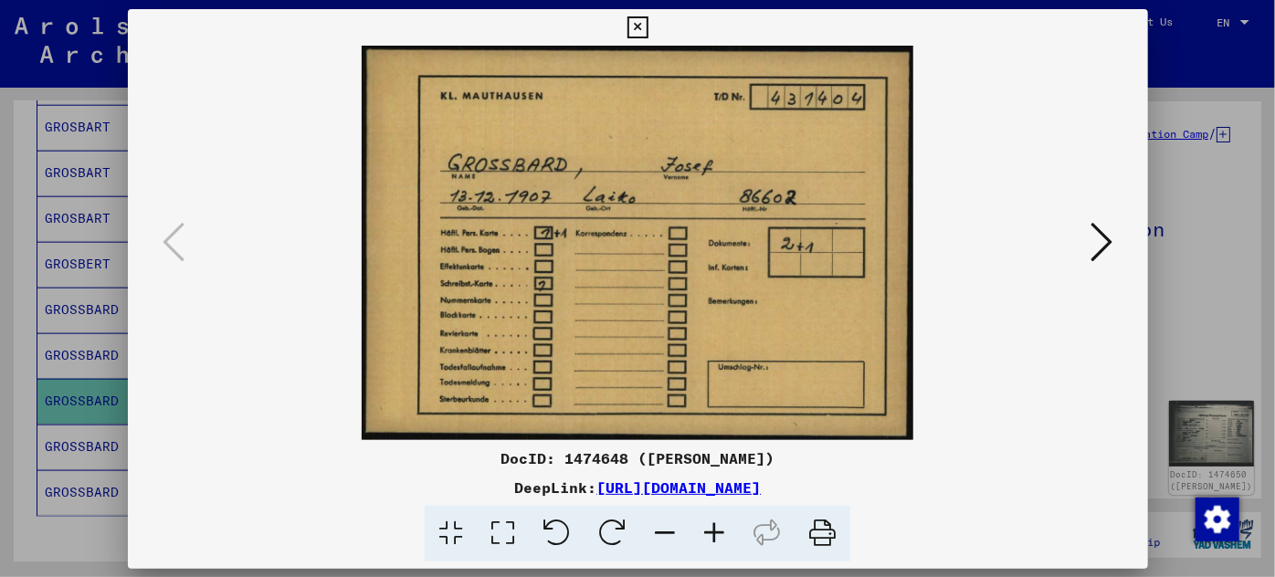
click at [710, 434] on img at bounding box center [638, 243] width 896 height 395
click at [1091, 229] on icon at bounding box center [1102, 241] width 22 height 44
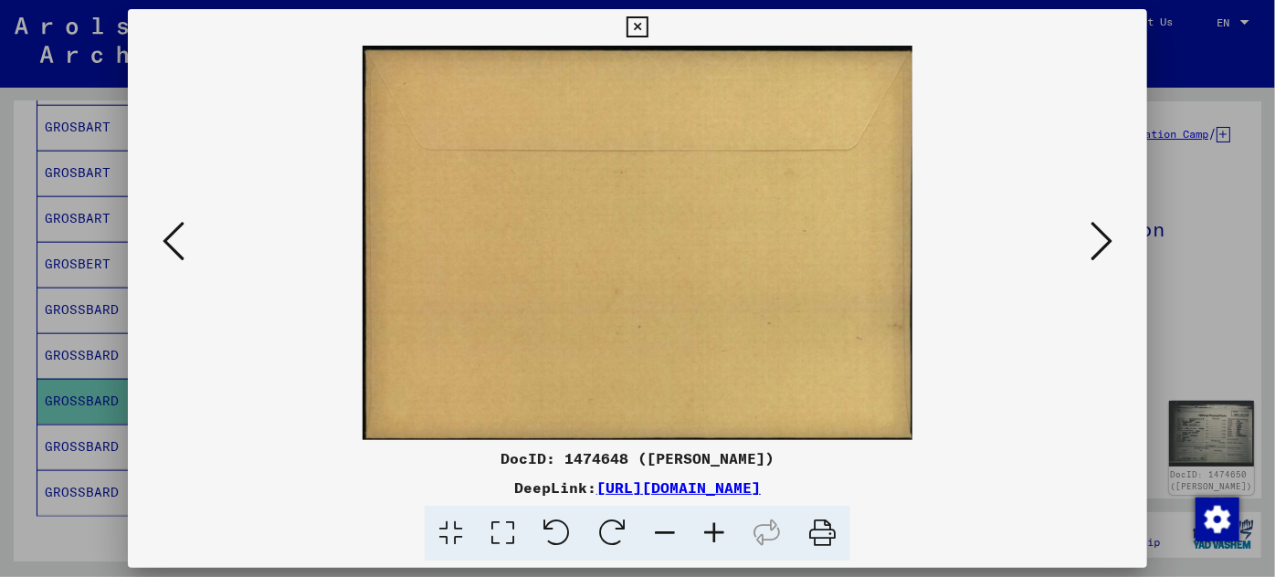
click at [1092, 229] on icon at bounding box center [1102, 241] width 22 height 44
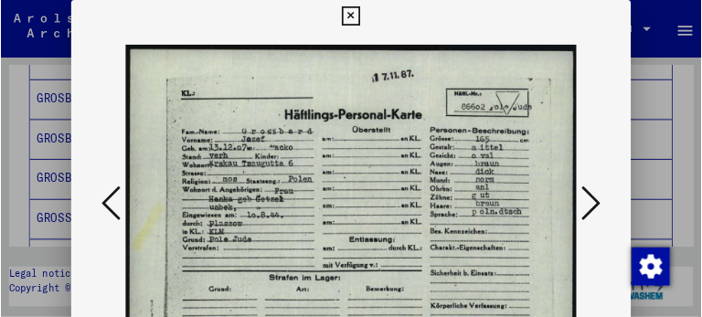
scroll to position [1053, 0]
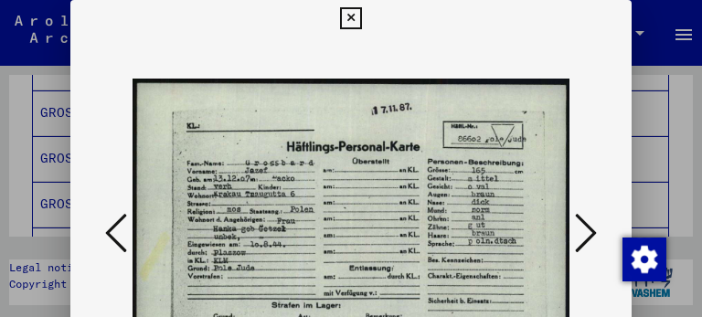
drag, startPoint x: 280, startPoint y: 204, endPoint x: 259, endPoint y: 207, distance: 21.3
click at [259, 207] on img at bounding box center [350, 234] width 437 height 395
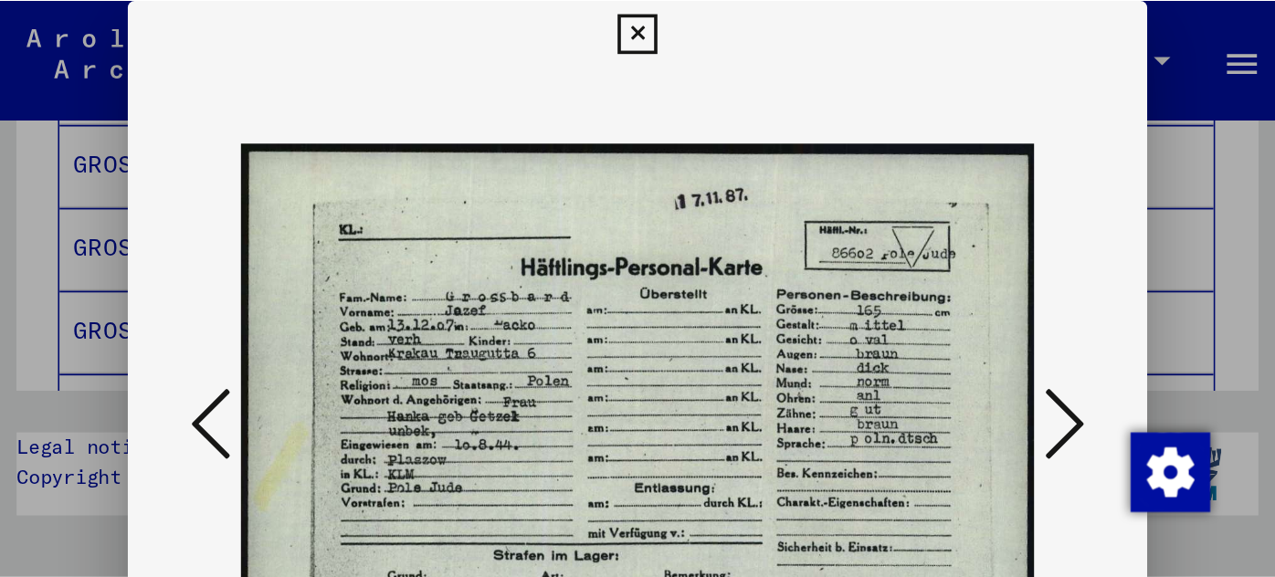
scroll to position [30, 0]
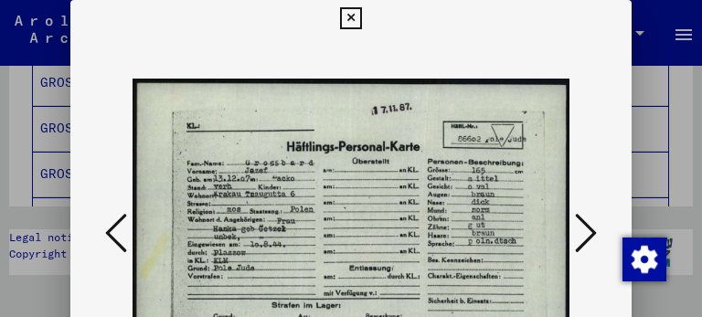
click at [684, 176] on div at bounding box center [351, 158] width 702 height 317
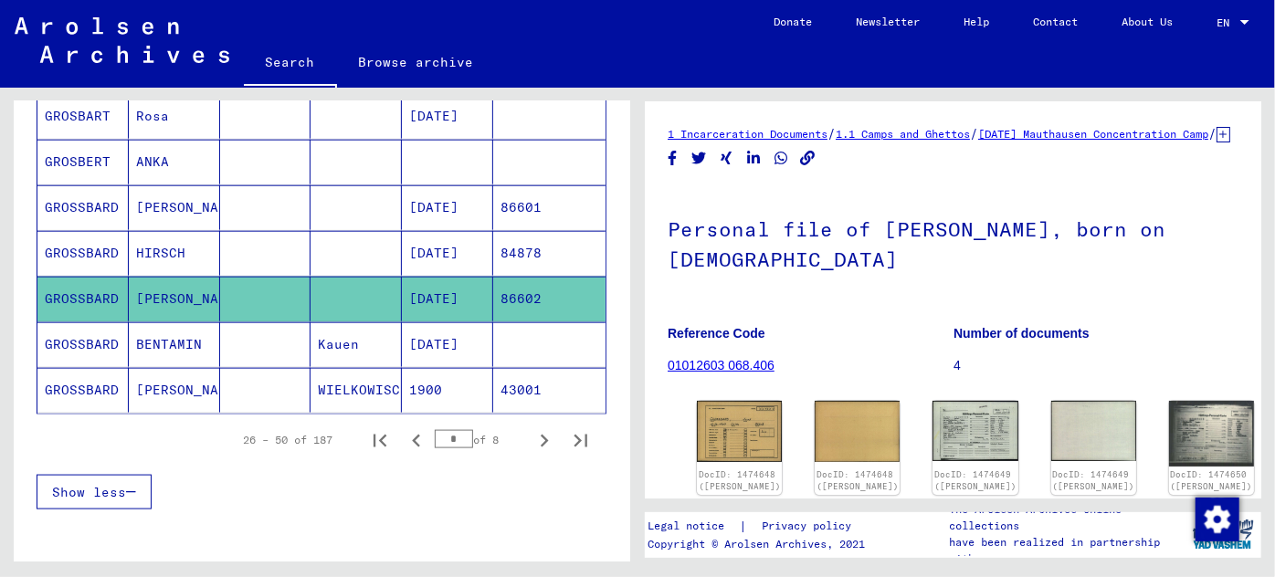
scroll to position [1125, 0]
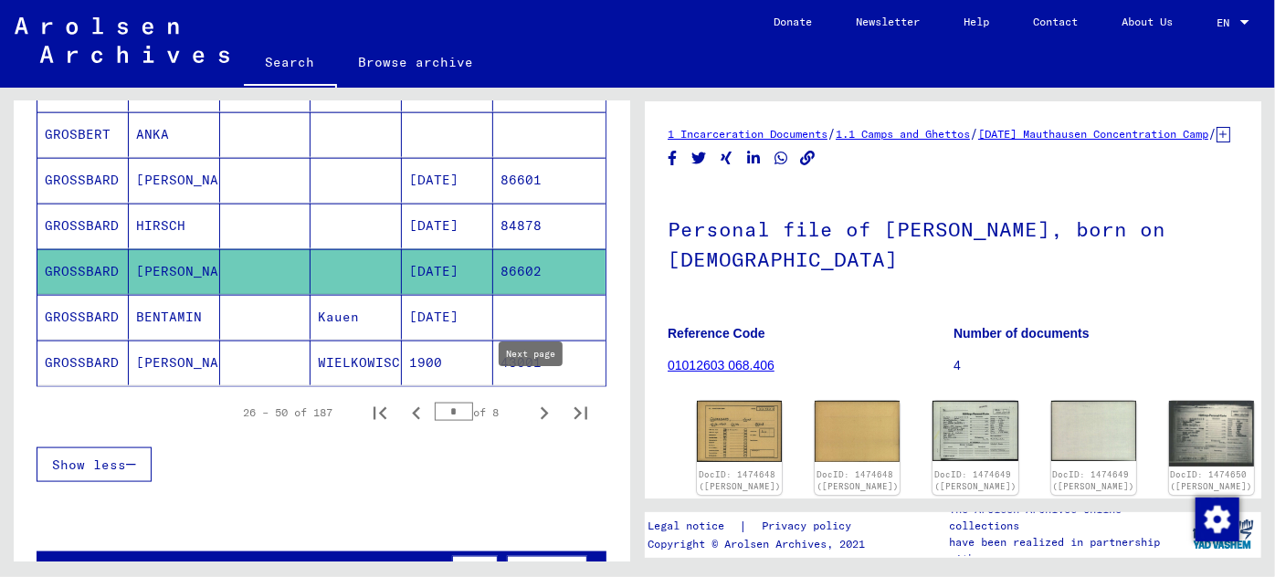
click at [532, 401] on icon "Next page" at bounding box center [545, 414] width 26 height 26
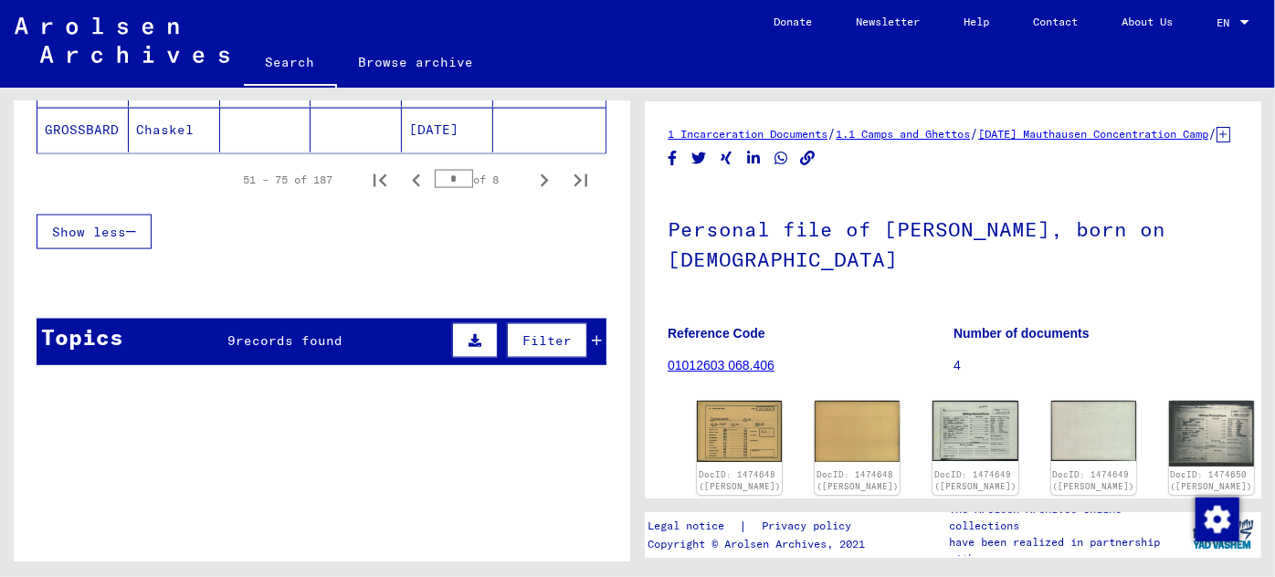
scroll to position [1375, 0]
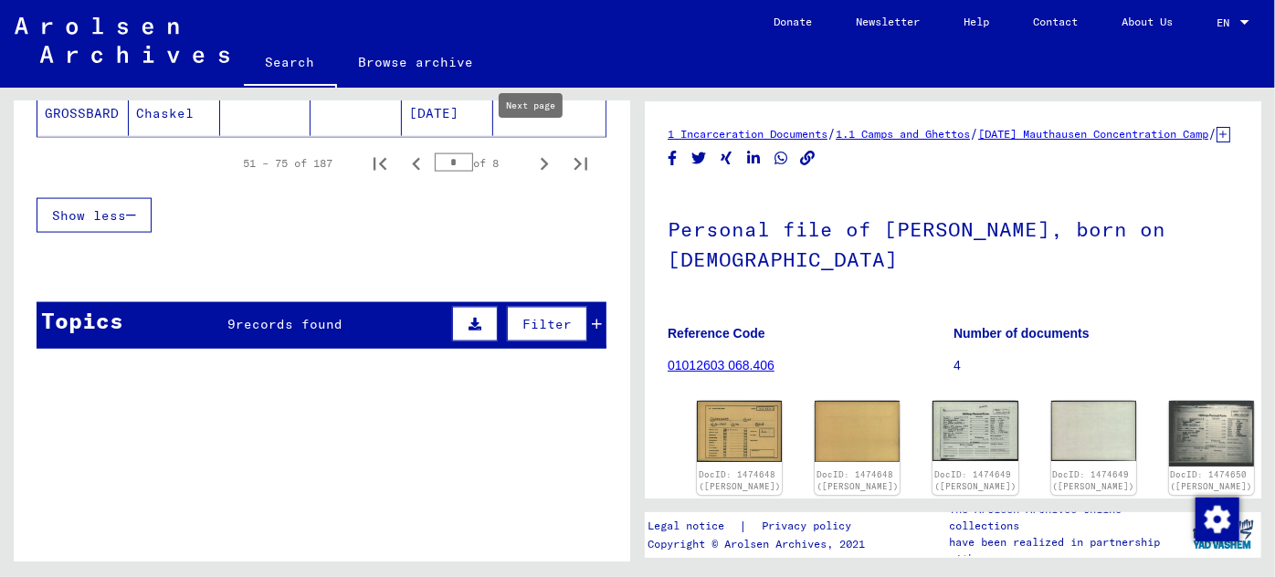
click at [534, 152] on icon "Next page" at bounding box center [545, 165] width 26 height 26
type input "*"
click at [1166, 440] on img at bounding box center [1211, 433] width 90 height 69
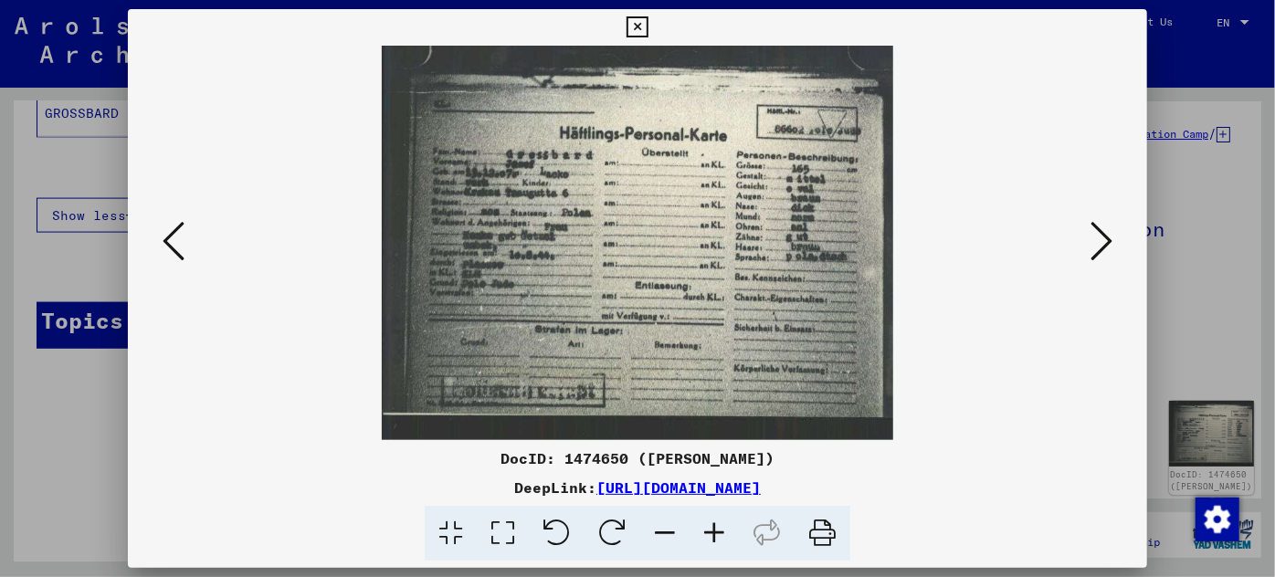
click at [1101, 245] on icon at bounding box center [1102, 241] width 22 height 44
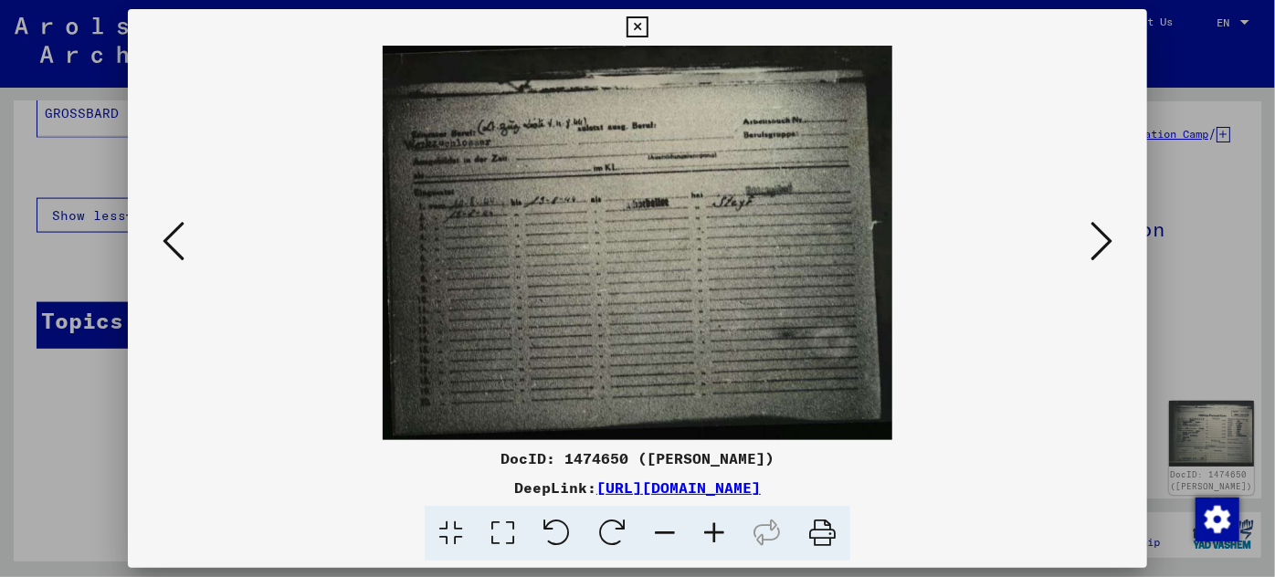
click at [1101, 245] on icon at bounding box center [1102, 241] width 22 height 44
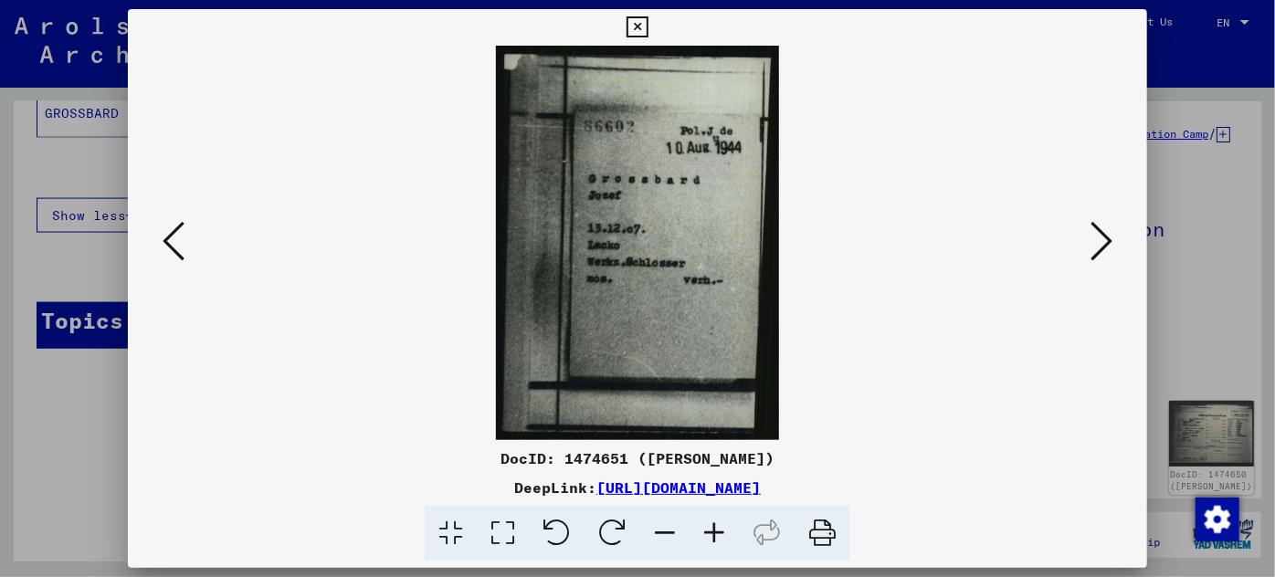
click at [1101, 245] on icon at bounding box center [1102, 241] width 22 height 44
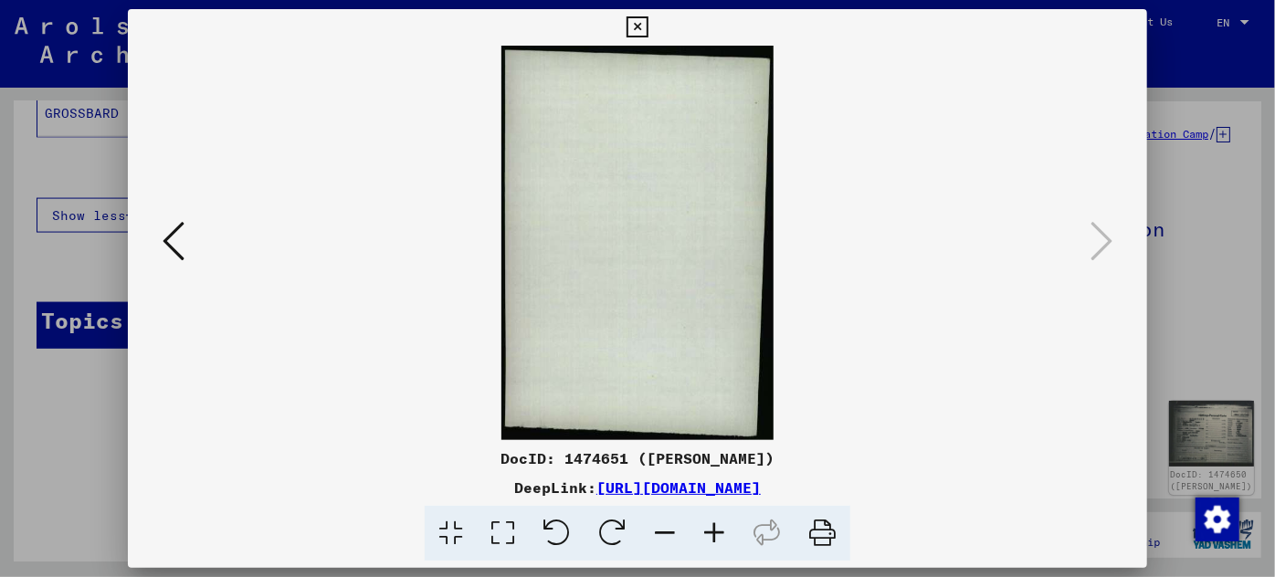
click at [178, 237] on icon at bounding box center [174, 241] width 22 height 44
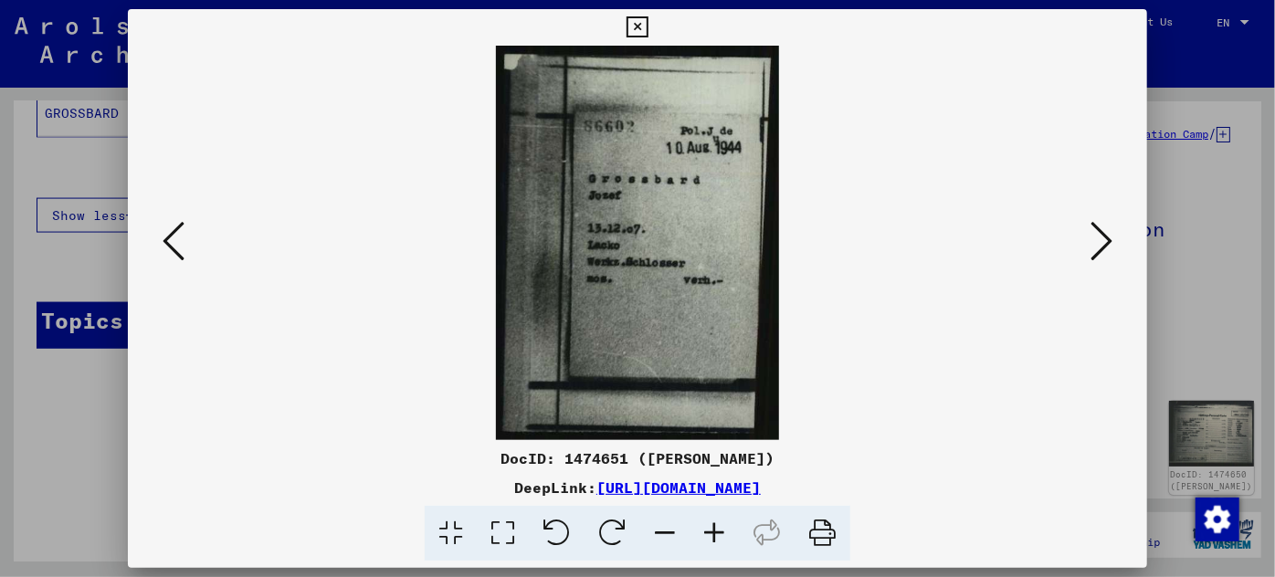
click at [178, 237] on icon at bounding box center [174, 241] width 22 height 44
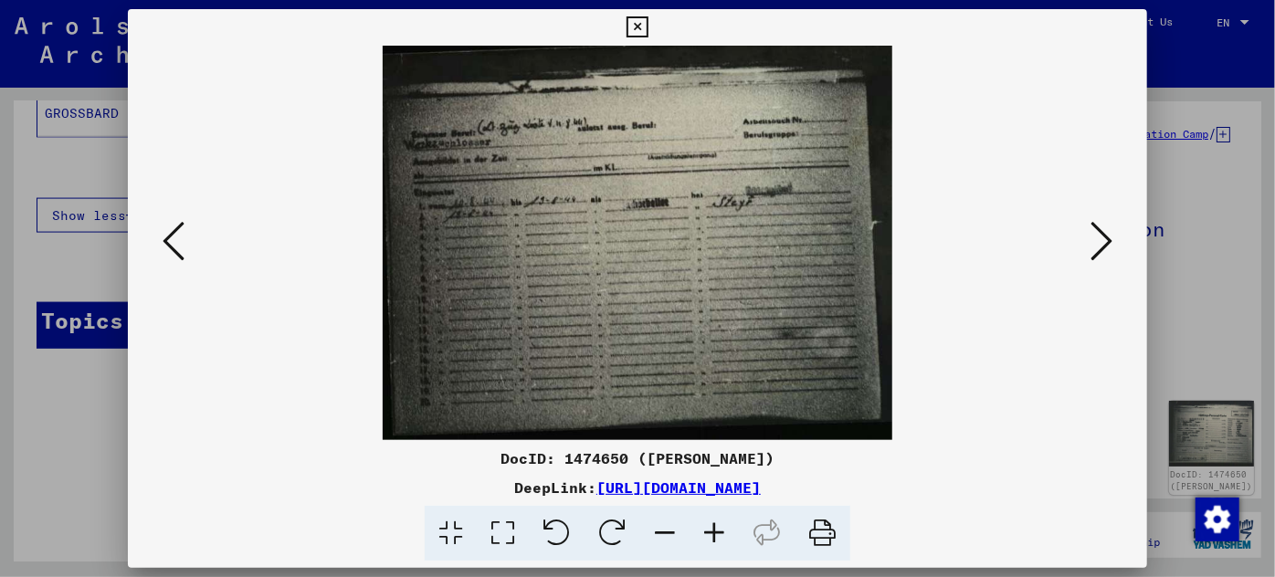
click at [178, 237] on icon at bounding box center [174, 241] width 22 height 44
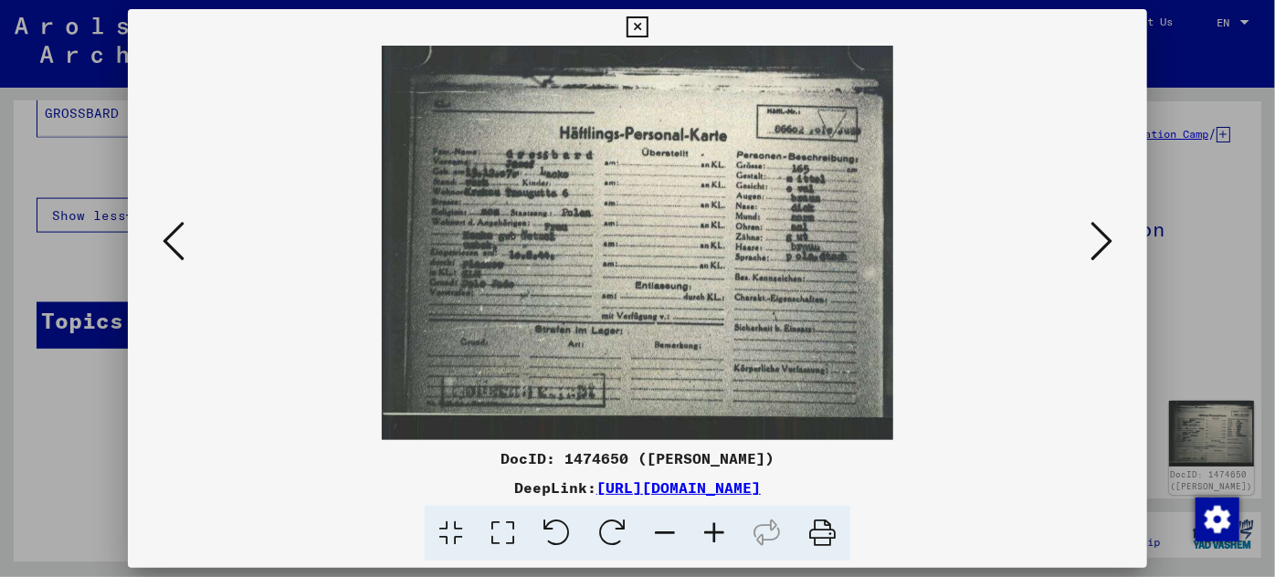
click at [178, 237] on icon at bounding box center [174, 241] width 22 height 44
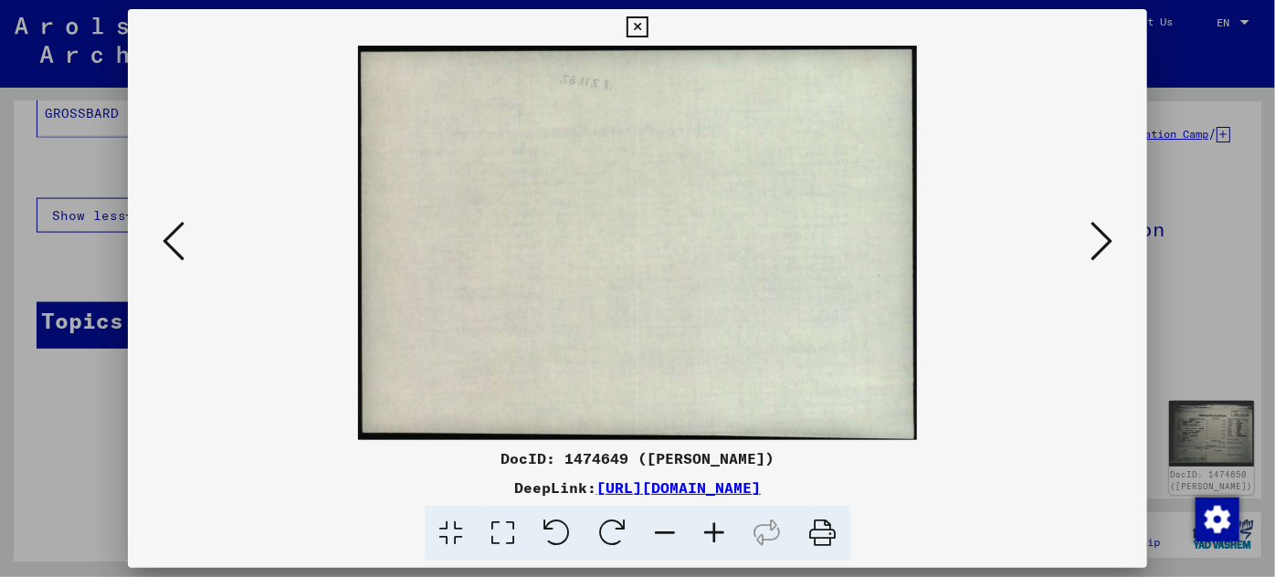
click at [178, 237] on icon at bounding box center [174, 241] width 22 height 44
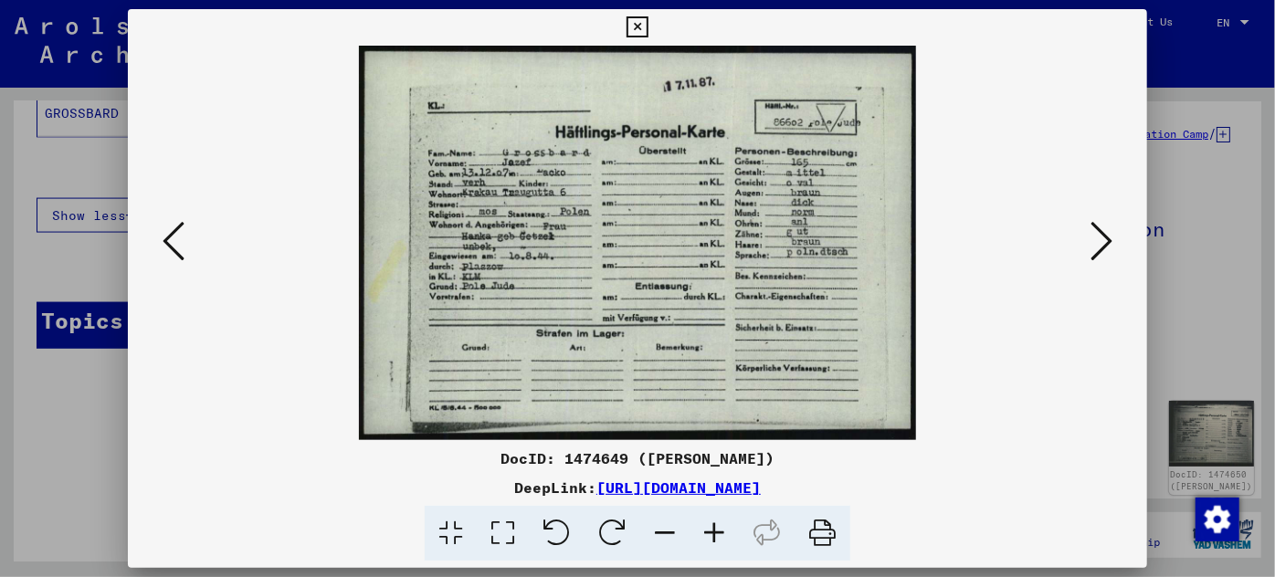
click at [178, 237] on icon at bounding box center [174, 241] width 22 height 44
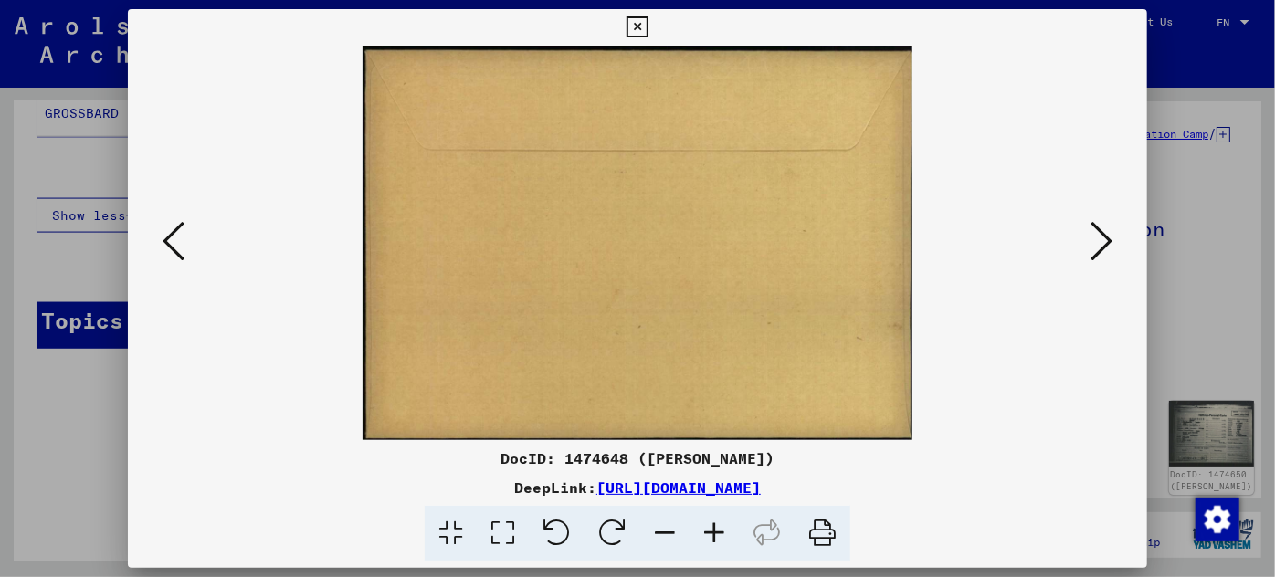
click at [178, 237] on icon at bounding box center [174, 241] width 22 height 44
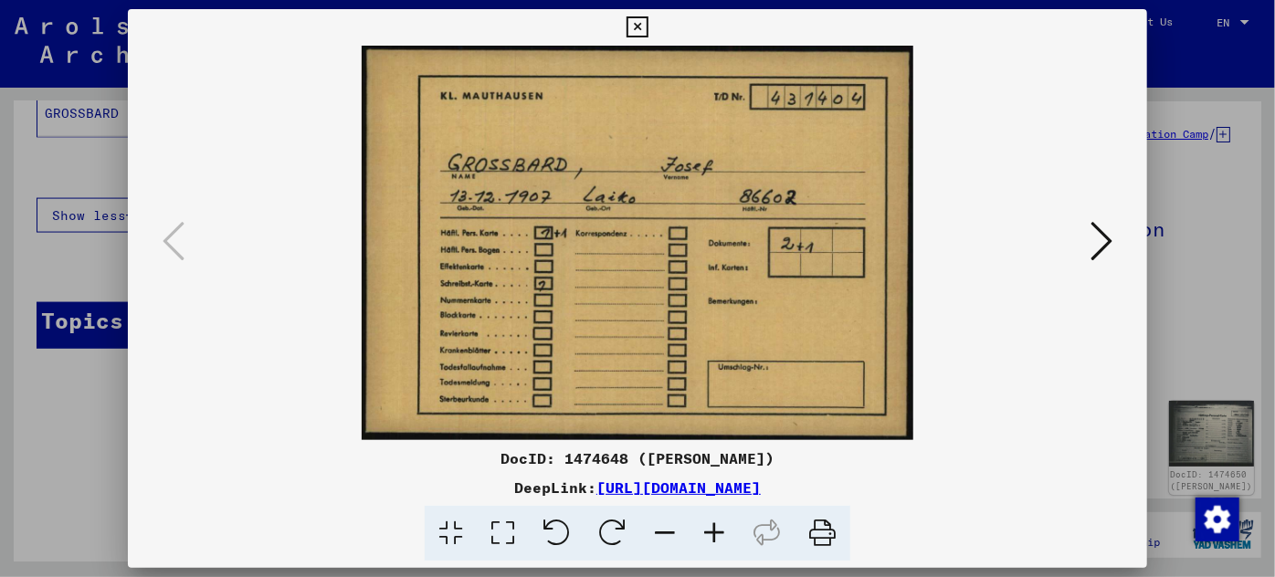
click at [60, 398] on div at bounding box center [637, 288] width 1275 height 577
